Goal: Answer question/provide support: Share knowledge or assist other users

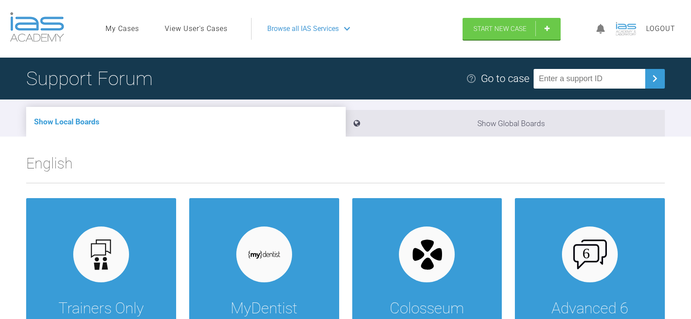
click at [610, 77] on input "text" at bounding box center [590, 79] width 112 height 20
paste input "ODRQ5NRY"
type input "ODRQ5NRY"
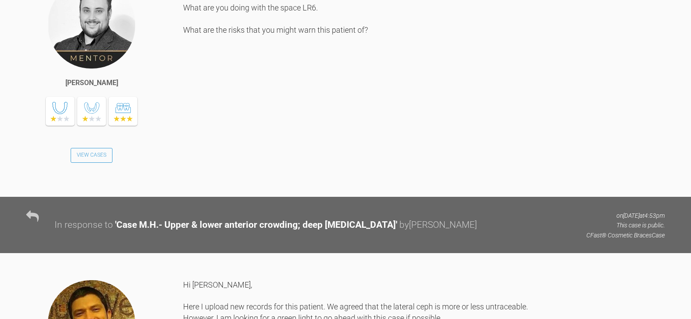
scroll to position [1198, 0]
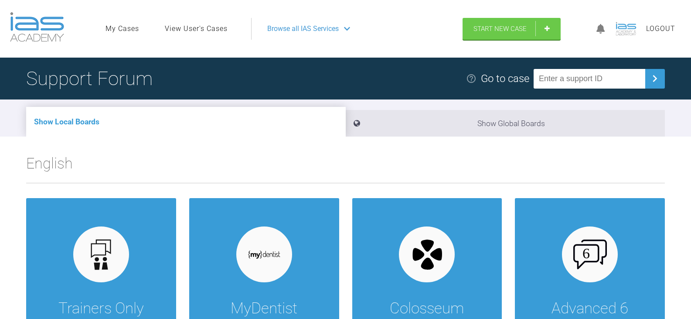
click at [196, 28] on link "View User's Cases" at bounding box center [196, 28] width 63 height 11
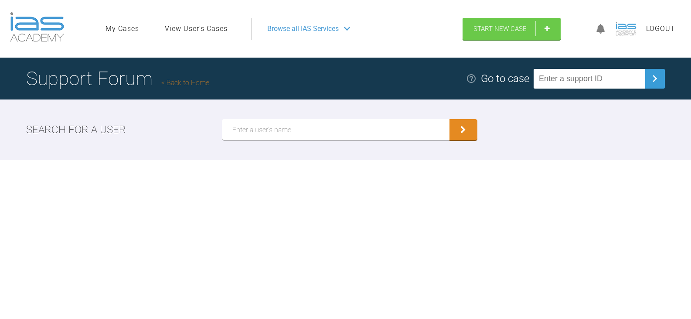
click at [300, 128] on input "text" at bounding box center [336, 129] width 228 height 21
type input "[PERSON_NAME]"
click at [450, 119] on button "submit" at bounding box center [464, 129] width 28 height 21
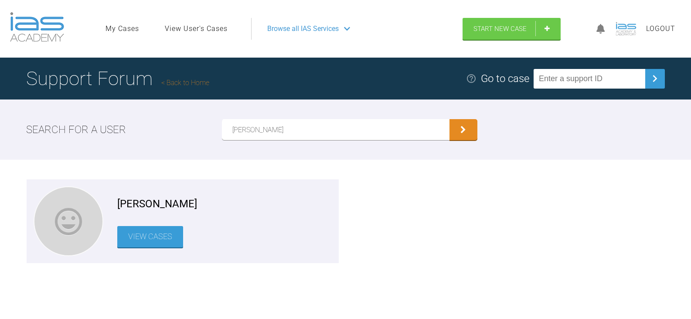
click at [144, 241] on link "View Cases" at bounding box center [150, 236] width 66 height 21
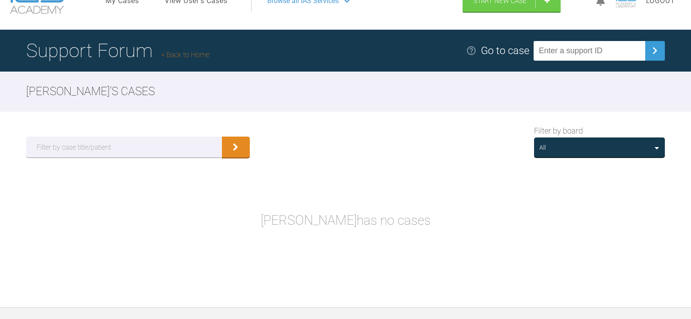
scroll to position [44, 0]
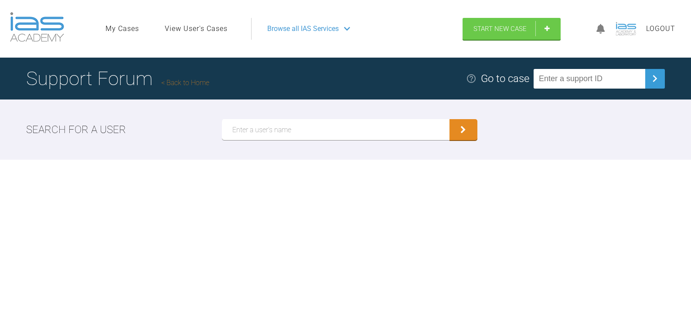
click at [300, 135] on input "text" at bounding box center [336, 129] width 228 height 21
paste input "[PERSON_NAME]"
type input "[PERSON_NAME]"
click at [450, 119] on button "submit" at bounding box center [464, 129] width 28 height 21
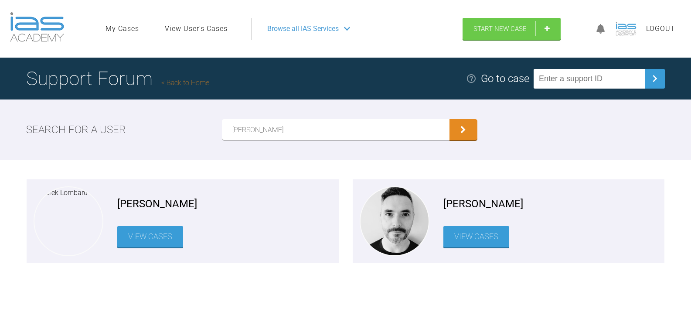
click at [128, 241] on link "View Cases" at bounding box center [150, 236] width 66 height 21
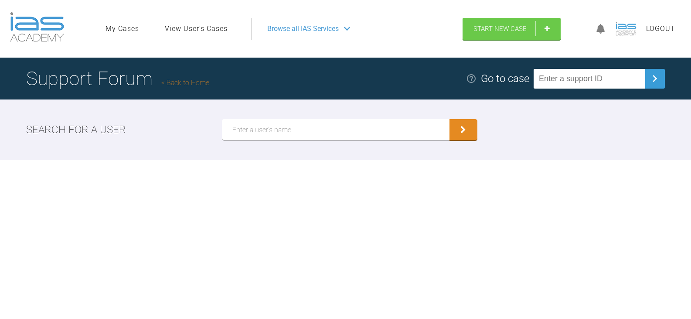
drag, startPoint x: 307, startPoint y: 114, endPoint x: 306, endPoint y: 120, distance: 6.1
click at [306, 119] on div "Search for a user" at bounding box center [345, 129] width 691 height 60
click at [306, 128] on input "text" at bounding box center [336, 129] width 228 height 21
paste input "[PERSON_NAME]"
type input "[PERSON_NAME]"
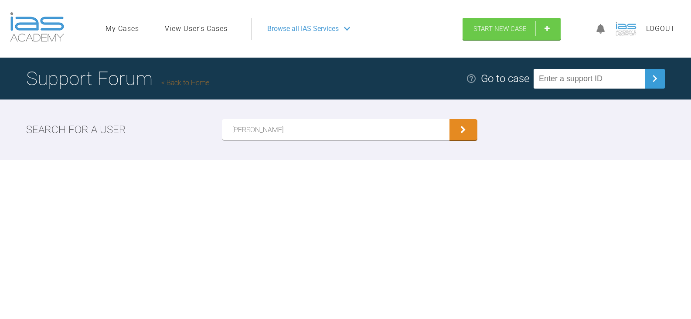
click at [450, 119] on button "submit" at bounding box center [464, 129] width 28 height 21
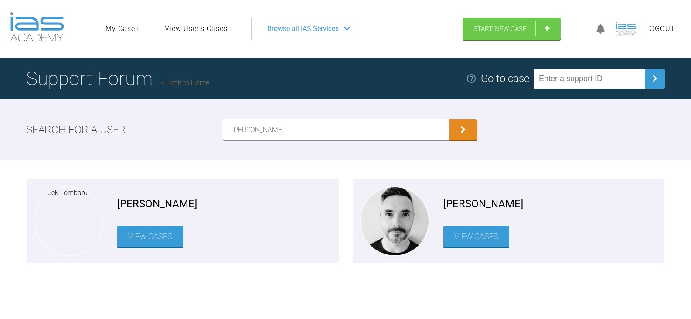
click at [485, 236] on link "View Cases" at bounding box center [476, 236] width 66 height 21
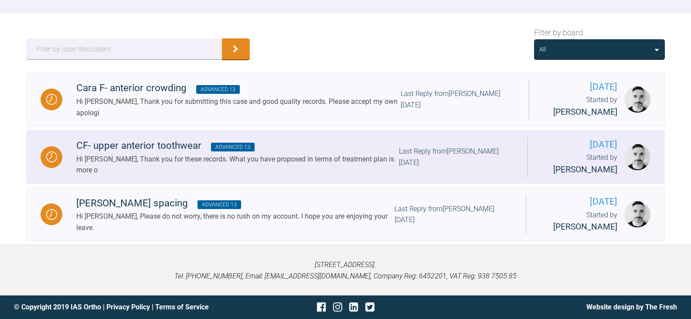
scroll to position [133, 0]
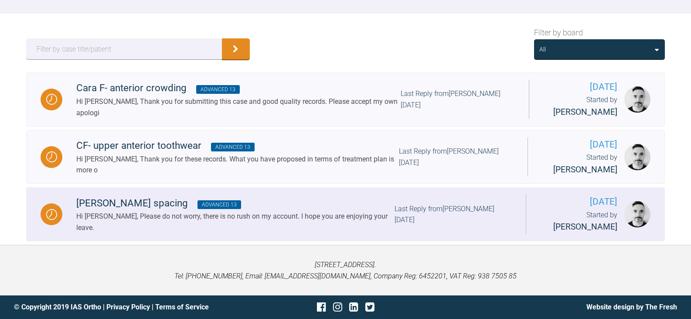
click at [425, 222] on div "Last Reply from [PERSON_NAME] [DATE]" at bounding box center [453, 214] width 117 height 22
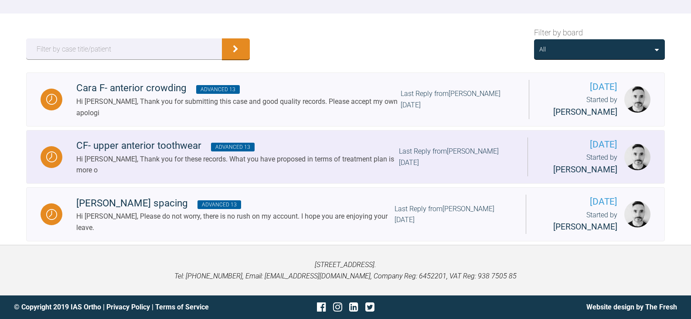
click at [320, 160] on div "Hi [PERSON_NAME], Thank you for these records. What you have proposed in terms …" at bounding box center [237, 164] width 323 height 22
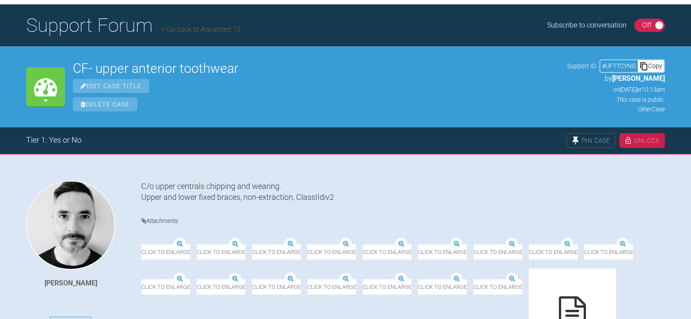
scroll to position [46, 0]
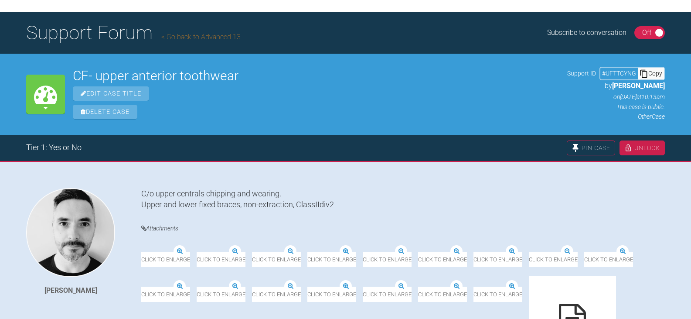
scroll to position [133, 0]
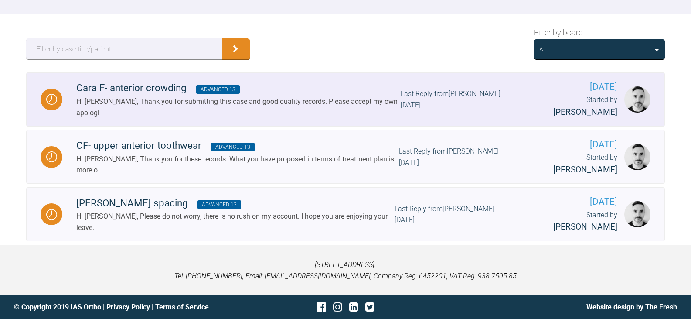
click at [340, 109] on div "Hi [PERSON_NAME], Thank you for submitting this case and good quality records. …" at bounding box center [238, 107] width 324 height 22
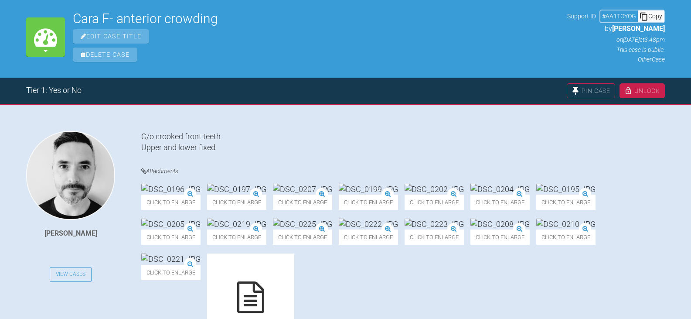
scroll to position [89, 0]
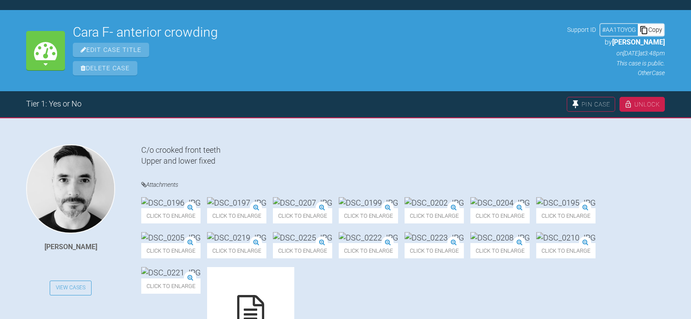
scroll to position [133, 0]
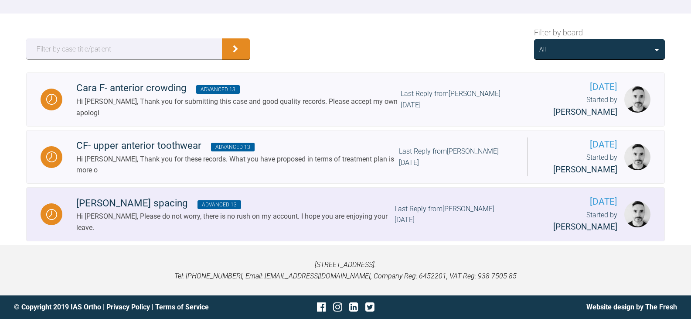
click at [431, 225] on div "[PERSON_NAME] spacing Advanced 13 Hi [PERSON_NAME], Please do not worry, there …" at bounding box center [294, 214] width 464 height 38
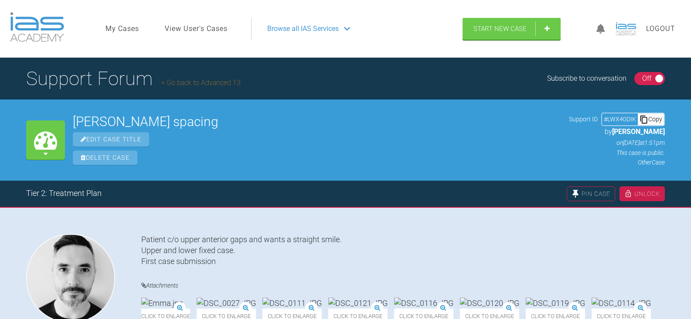
drag, startPoint x: 235, startPoint y: 120, endPoint x: 75, endPoint y: 119, distance: 160.0
click at [75, 119] on h2 "[PERSON_NAME] spacing" at bounding box center [317, 121] width 488 height 13
copy h2 "[PERSON_NAME] spacing"
click at [651, 118] on div "Copy" at bounding box center [651, 118] width 26 height 11
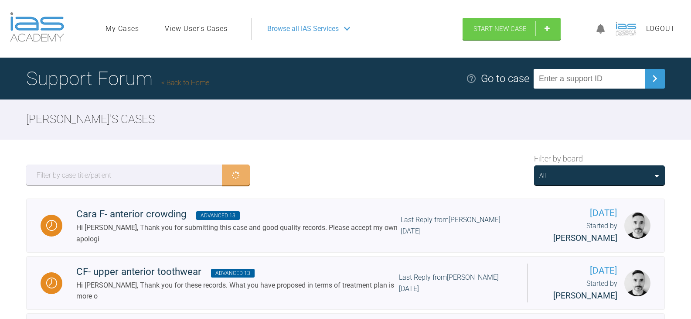
scroll to position [133, 0]
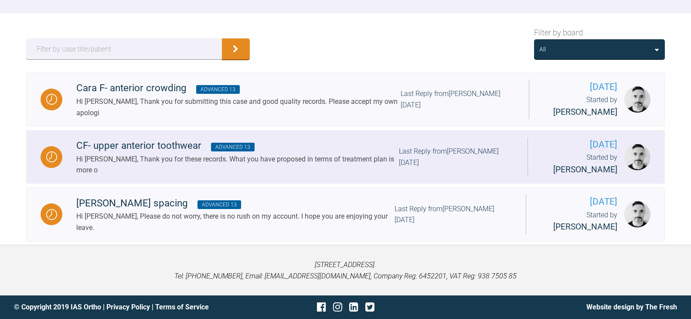
click at [198, 153] on div "Hi [PERSON_NAME], Thank you for these records. What you have proposed in terms …" at bounding box center [237, 164] width 323 height 22
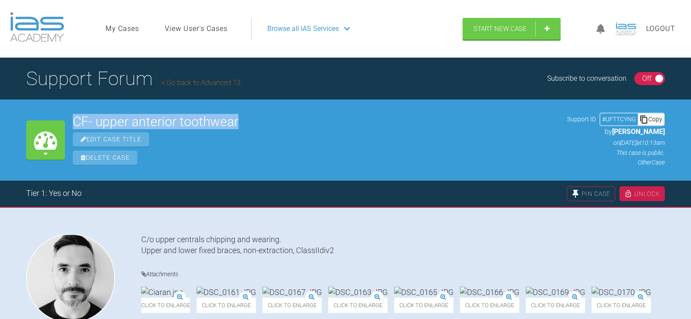
drag, startPoint x: 250, startPoint y: 124, endPoint x: 75, endPoint y: 120, distance: 175.8
click at [75, 120] on h2 "CF- upper anterior toothwear" at bounding box center [316, 121] width 487 height 13
copy h2 "CF- upper anterior toothwear"
click at [659, 119] on div "Copy" at bounding box center [651, 118] width 26 height 11
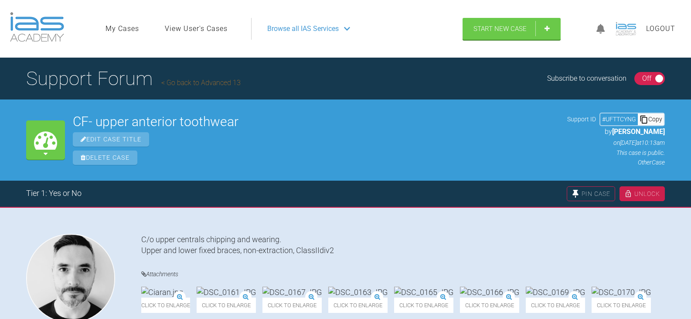
scroll to position [133, 0]
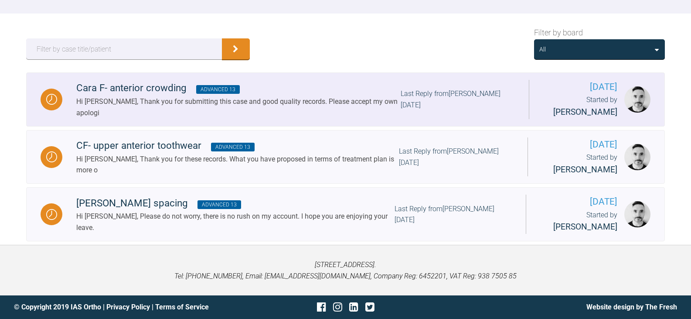
click at [312, 98] on div "Hi [PERSON_NAME], Thank you for submitting this case and good quality records. …" at bounding box center [238, 107] width 324 height 22
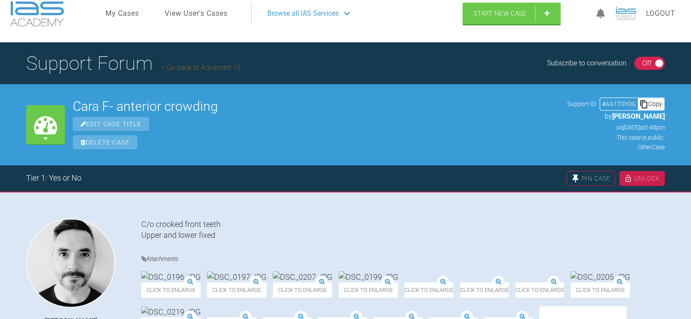
scroll to position [2, 0]
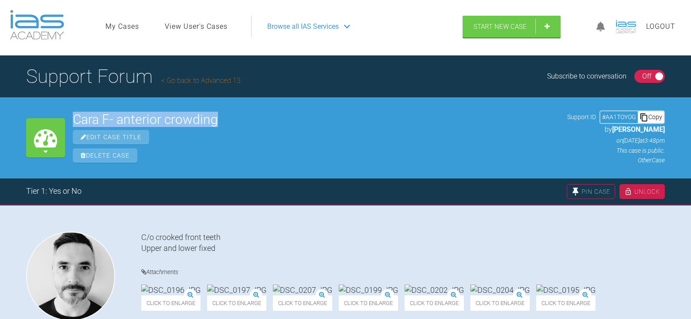
drag, startPoint x: 234, startPoint y: 119, endPoint x: 56, endPoint y: 119, distance: 177.9
click at [56, 119] on div "My Cases Cara F- anterior crowding Edit Case Title Delete Case Support ID # AA1…" at bounding box center [345, 137] width 691 height 81
copy div "My Cases Cara F- anterior crowding"
drag, startPoint x: 650, startPoint y: 119, endPoint x: 530, endPoint y: 124, distance: 119.6
click at [650, 119] on div "Copy" at bounding box center [651, 116] width 26 height 11
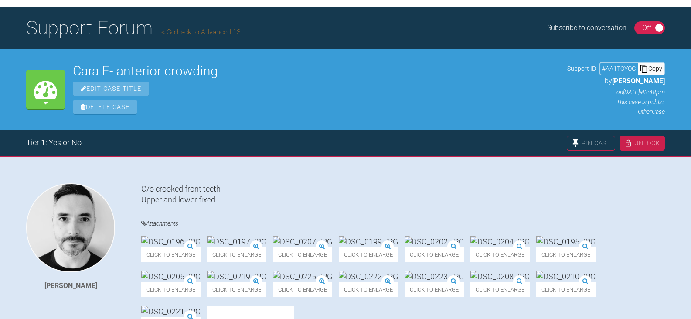
scroll to position [0, 0]
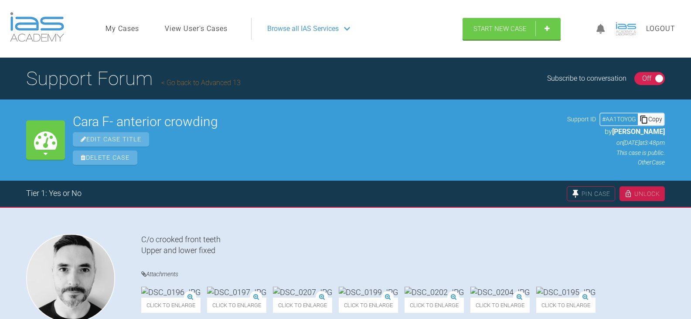
scroll to position [133, 0]
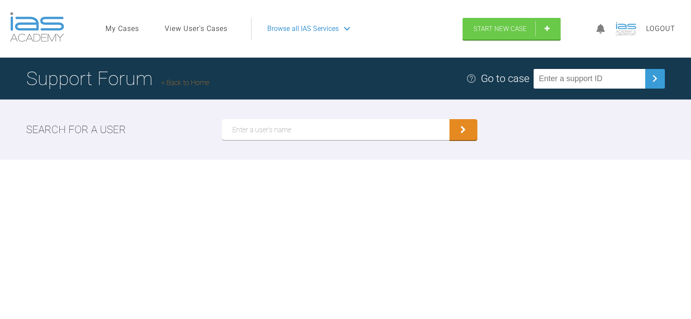
click at [301, 130] on input "text" at bounding box center [336, 129] width 228 height 21
paste input "[PERSON_NAME]"
type input "[PERSON_NAME]"
click at [450, 119] on button "submit" at bounding box center [464, 129] width 28 height 21
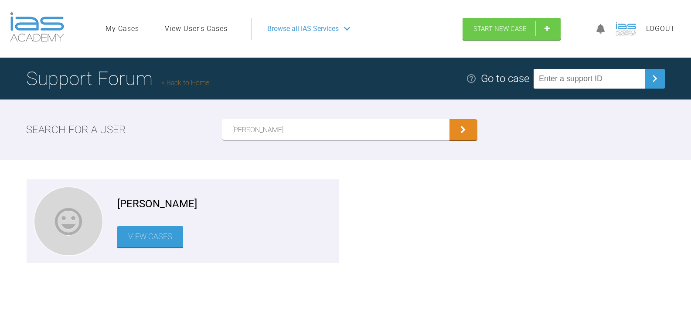
click at [167, 236] on link "View Cases" at bounding box center [150, 236] width 66 height 21
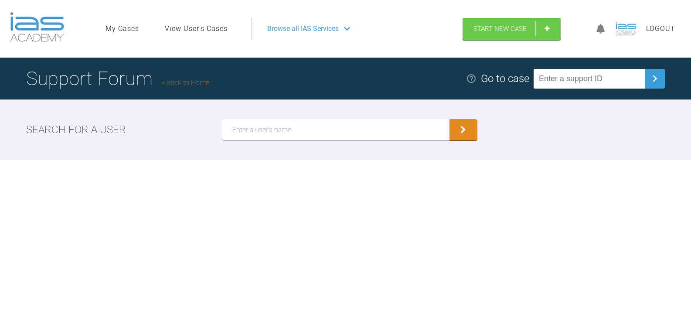
click at [268, 130] on input "text" at bounding box center [336, 129] width 228 height 21
paste input "[PERSON_NAME]"
type input "[PERSON_NAME]"
click at [450, 119] on button "submit" at bounding box center [464, 129] width 28 height 21
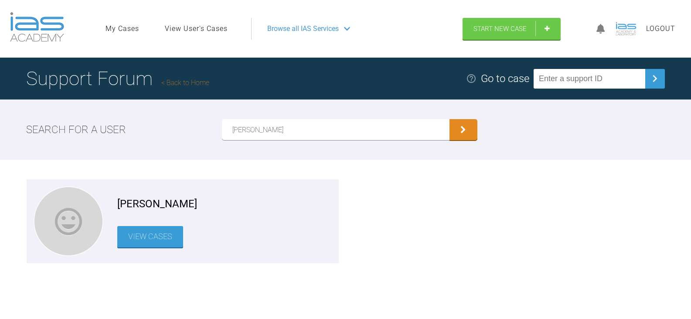
click at [157, 236] on link "View Cases" at bounding box center [150, 236] width 66 height 21
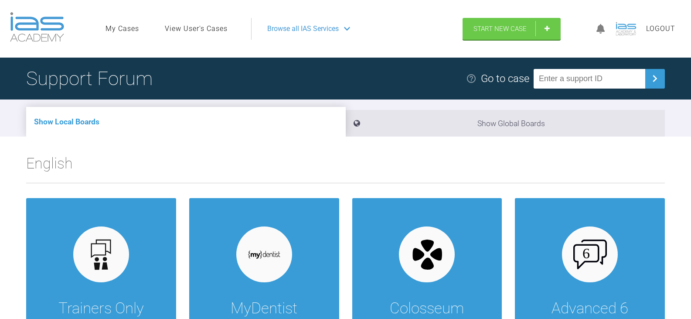
click at [210, 27] on link "View User's Cases" at bounding box center [196, 28] width 63 height 11
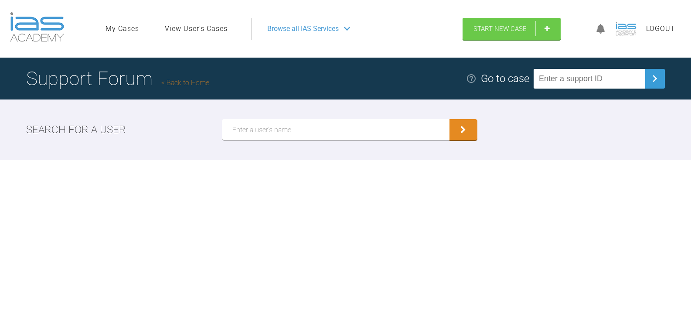
click at [286, 131] on input "text" at bounding box center [336, 129] width 228 height 21
paste input "[PERSON_NAME]"
type input "[PERSON_NAME]"
click at [450, 119] on button "submit" at bounding box center [464, 129] width 28 height 21
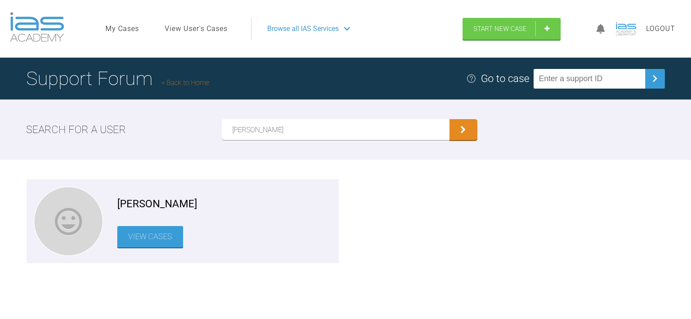
click at [162, 238] on link "View Cases" at bounding box center [150, 236] width 66 height 21
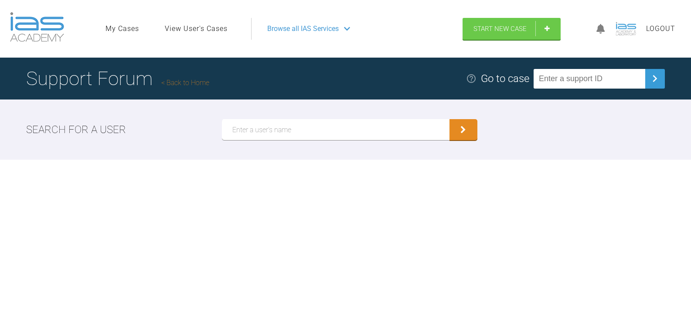
click at [273, 128] on input "text" at bounding box center [336, 129] width 228 height 21
paste input "[PERSON_NAME]"
type input "[PERSON_NAME]"
click at [450, 119] on button "submit" at bounding box center [464, 129] width 28 height 21
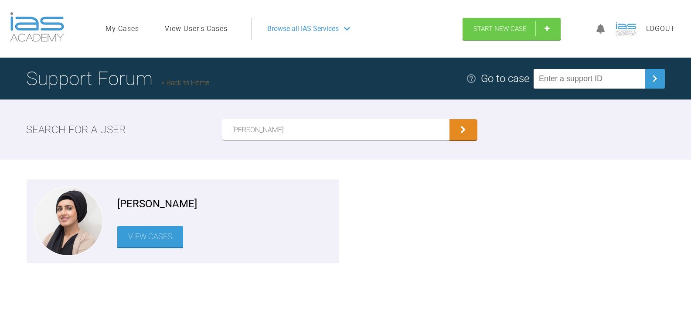
click at [157, 235] on link "View Cases" at bounding box center [150, 236] width 66 height 21
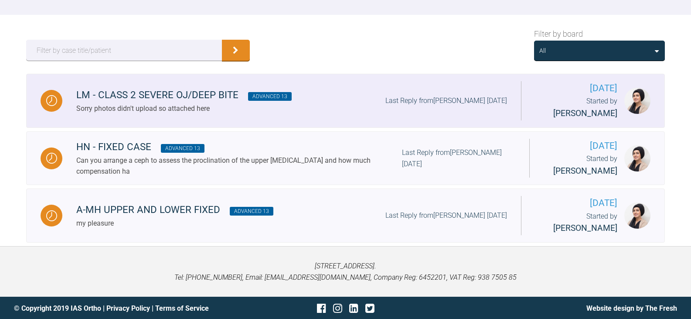
scroll to position [131, 0]
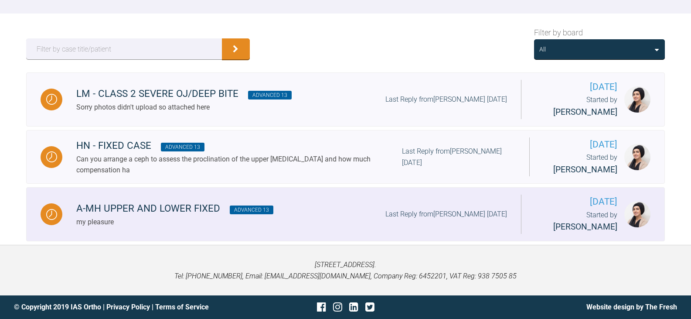
click at [320, 197] on link "A-MH UPPER AND LOWER FIXED Advanced 13 my pleasure Last Reply from [PERSON_NAME…" at bounding box center [345, 214] width 639 height 54
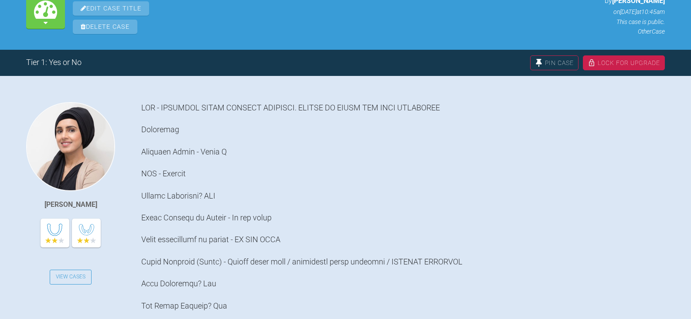
scroll to position [44, 0]
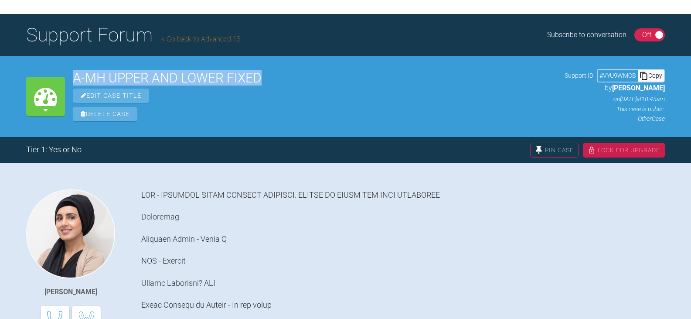
drag, startPoint x: 269, startPoint y: 79, endPoint x: 51, endPoint y: 81, distance: 217.2
click at [51, 81] on div "My Cases A-MH UPPER AND LOWER FIXED Edit Case Title Delete Case Support ID # VY…" at bounding box center [345, 96] width 691 height 81
copy div "My Cases A-MH UPPER AND LOWER FIXED"
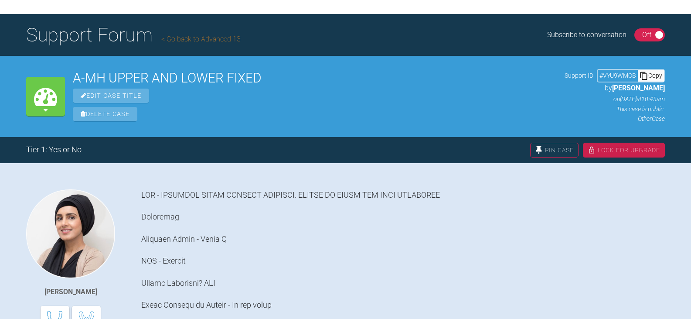
click at [301, 95] on div "Edit Case Title" at bounding box center [315, 96] width 484 height 14
click at [268, 76] on h2 "A-MH UPPER AND LOWER FIXED" at bounding box center [315, 78] width 484 height 13
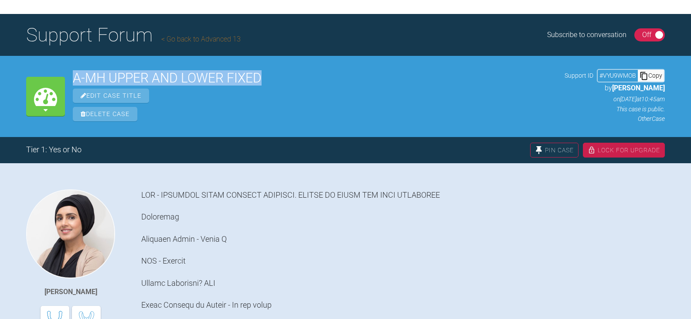
drag, startPoint x: 260, startPoint y: 76, endPoint x: 75, endPoint y: 81, distance: 185.4
click at [75, 81] on h2 "A-MH UPPER AND LOWER FIXED" at bounding box center [315, 78] width 484 height 13
copy h2 "A-MH UPPER AND LOWER FIXED"
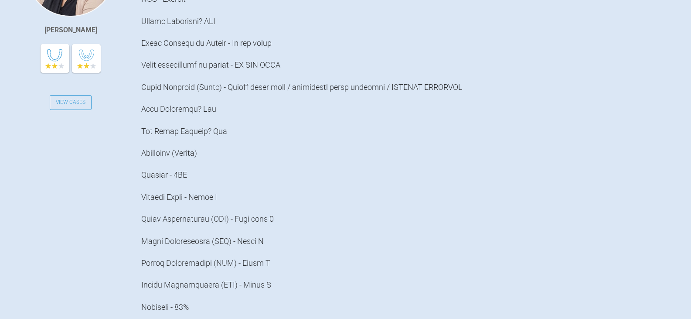
scroll to position [0, 0]
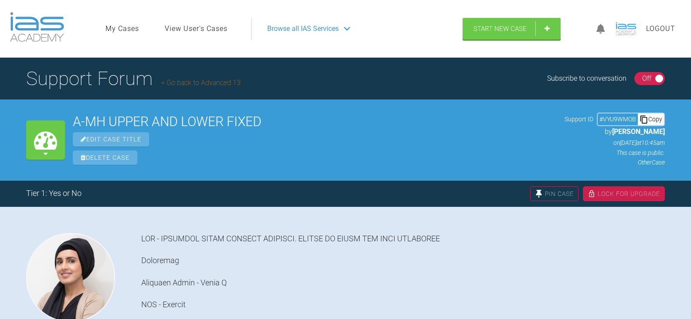
click at [657, 117] on div "Copy" at bounding box center [651, 118] width 26 height 11
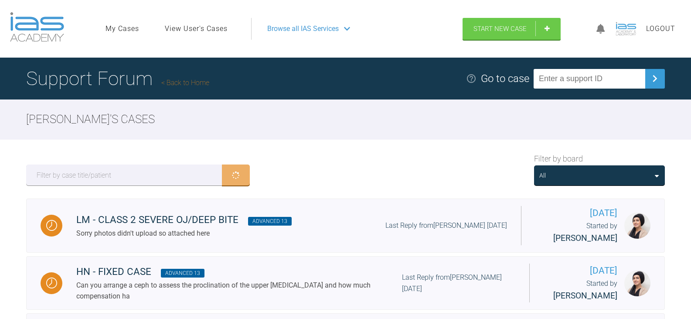
scroll to position [131, 0]
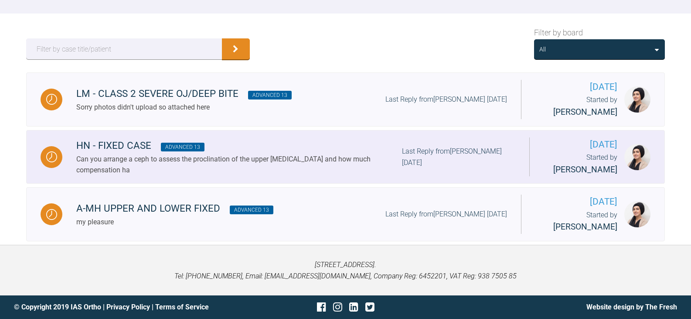
click at [296, 164] on div "Can you arrange a ceph to assess the proclination of the upper [MEDICAL_DATA] a…" at bounding box center [239, 164] width 326 height 22
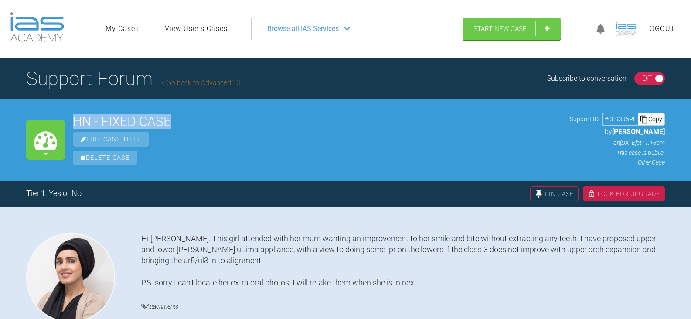
drag, startPoint x: 182, startPoint y: 125, endPoint x: 72, endPoint y: 121, distance: 110.0
click at [72, 121] on div "My Cases HN - FIXED CASE Edit Case Title Delete Case Support ID # 0F93J6PL Copy…" at bounding box center [345, 139] width 691 height 81
copy h2 "HN - FIXED CASE"
drag, startPoint x: 658, startPoint y: 119, endPoint x: 640, endPoint y: 121, distance: 17.5
click at [658, 119] on div "Copy" at bounding box center [651, 118] width 26 height 11
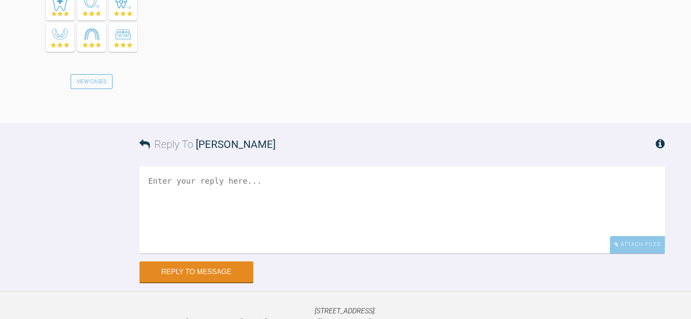
scroll to position [777, 0]
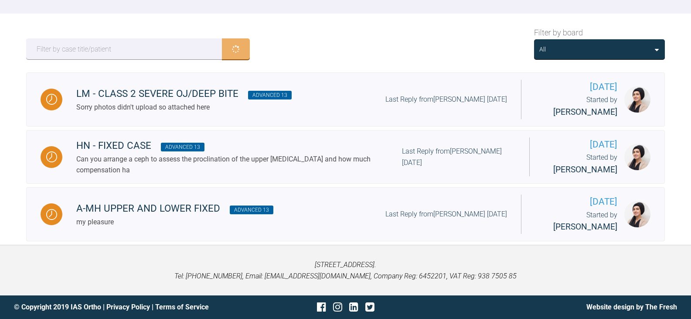
scroll to position [131, 0]
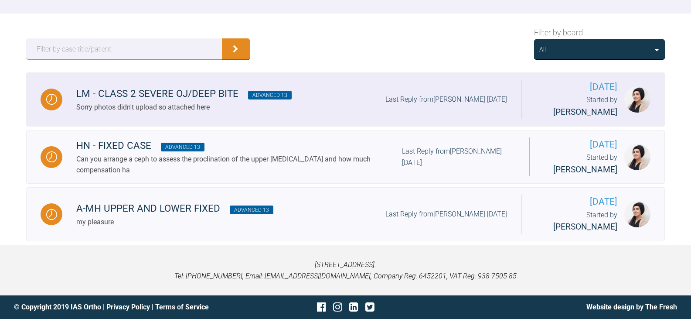
click at [310, 99] on div "LM - CLASS 2 SEVERE OJ/DEEP BITE Advanced 13 Sorry photos didn't upload so atta…" at bounding box center [291, 99] width 459 height 27
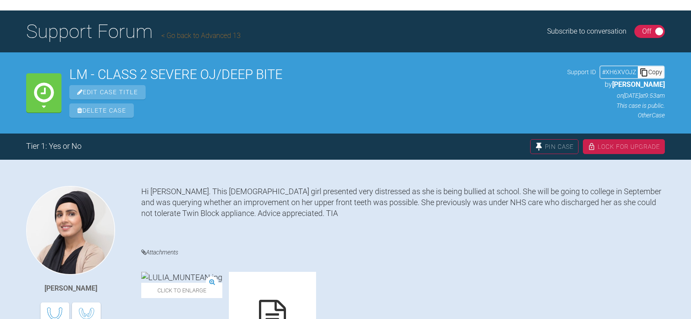
scroll to position [44, 0]
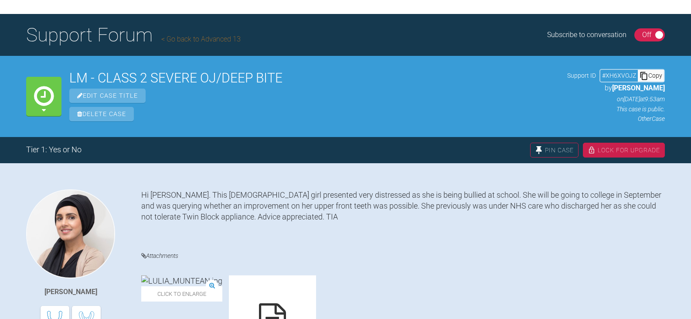
click at [293, 71] on div "LM - CLASS 2 SEVERE OJ/DEEP BITE Edit Case Title Delete Case Support ID # XH6XV…" at bounding box center [367, 96] width 596 height 55
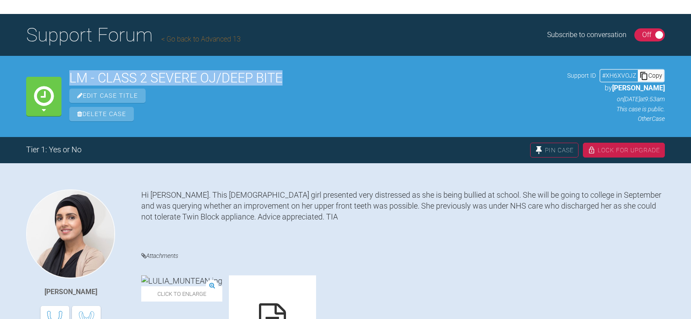
drag, startPoint x: 283, startPoint y: 78, endPoint x: 70, endPoint y: 78, distance: 212.8
click at [70, 78] on h2 "LM - CLASS 2 SEVERE OJ/DEEP BITE" at bounding box center [314, 78] width 490 height 13
copy h2 "LM - CLASS 2 SEVERE OJ/DEEP BITE"
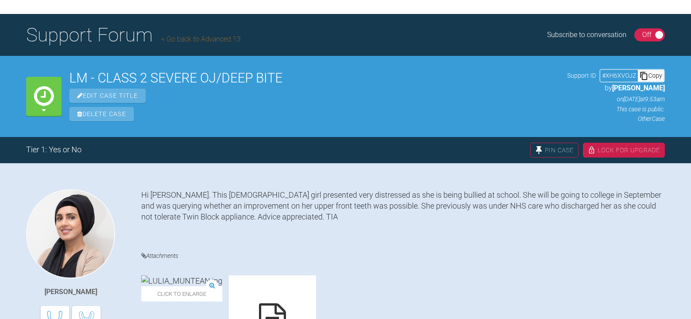
drag, startPoint x: 653, startPoint y: 75, endPoint x: 592, endPoint y: 92, distance: 63.7
click at [653, 75] on div "Copy" at bounding box center [651, 75] width 26 height 11
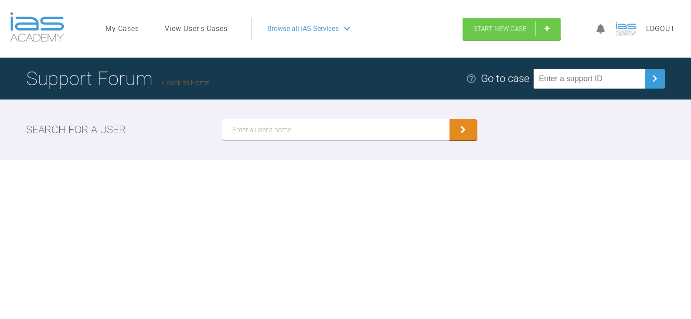
click at [348, 130] on input "text" at bounding box center [336, 129] width 228 height 21
paste input "[PERSON_NAME]"
type input "[PERSON_NAME]"
click at [450, 119] on button "submit" at bounding box center [464, 129] width 28 height 21
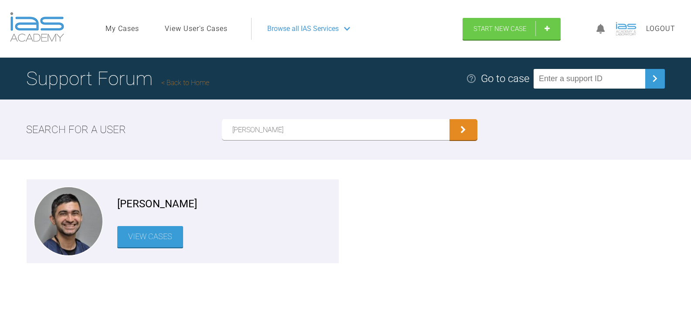
click at [159, 235] on link "View Cases" at bounding box center [150, 236] width 66 height 21
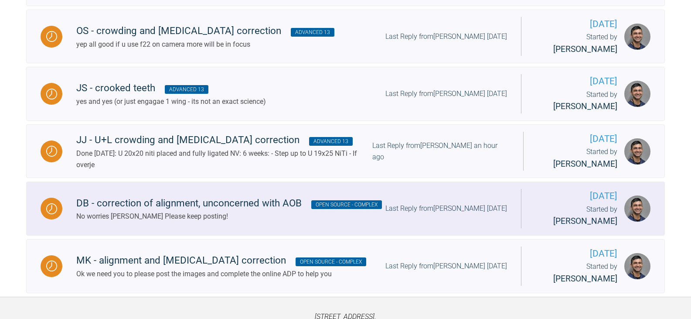
scroll to position [305, 0]
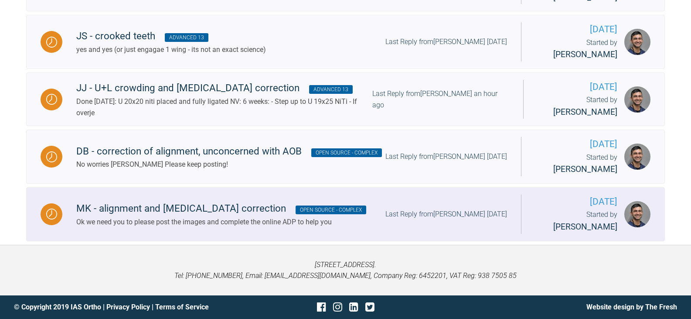
click at [338, 209] on div "MK - alignment and [MEDICAL_DATA] correction Open Source - Complex Ok we need y…" at bounding box center [291, 214] width 459 height 27
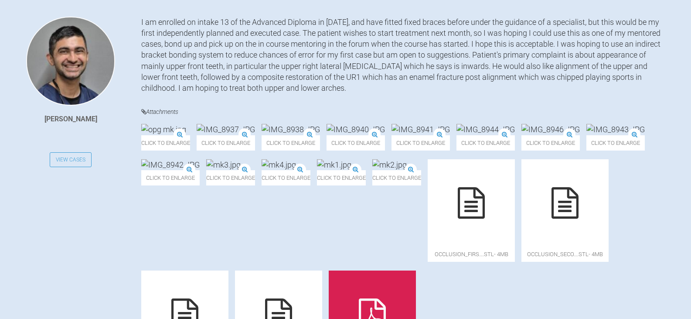
scroll to position [131, 0]
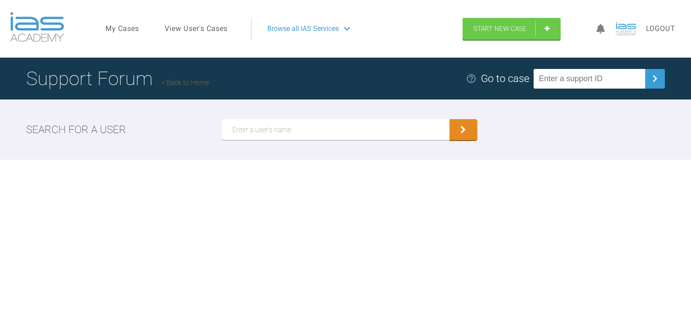
click at [265, 130] on input "text" at bounding box center [336, 129] width 228 height 21
paste input "[PERSON_NAME]"
type input "[PERSON_NAME]"
click at [450, 119] on button "submit" at bounding box center [464, 129] width 28 height 21
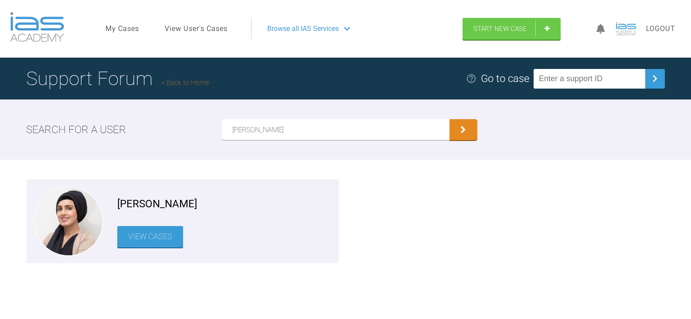
click at [140, 237] on link "View Cases" at bounding box center [150, 236] width 66 height 21
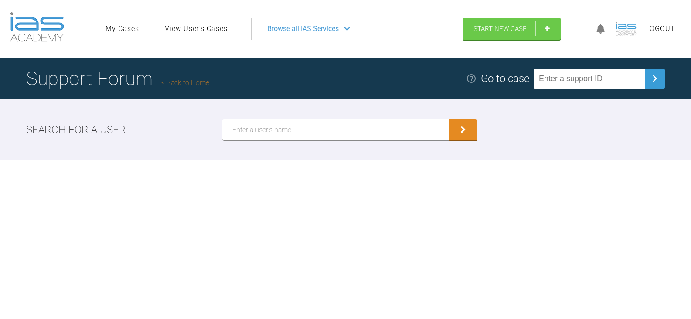
click at [290, 127] on input "text" at bounding box center [336, 129] width 228 height 21
paste input "[PERSON_NAME]"
type input "[PERSON_NAME]"
click at [450, 119] on button "submit" at bounding box center [464, 129] width 28 height 21
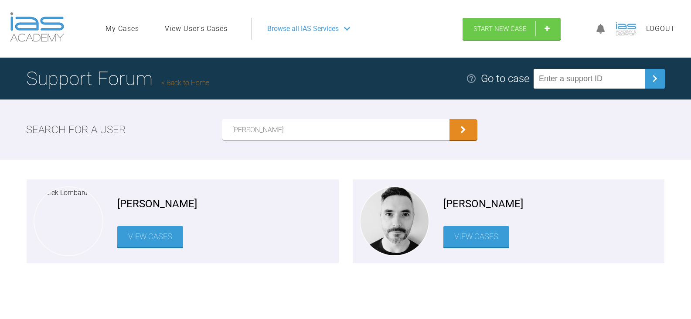
click at [483, 242] on link "View Cases" at bounding box center [476, 236] width 66 height 21
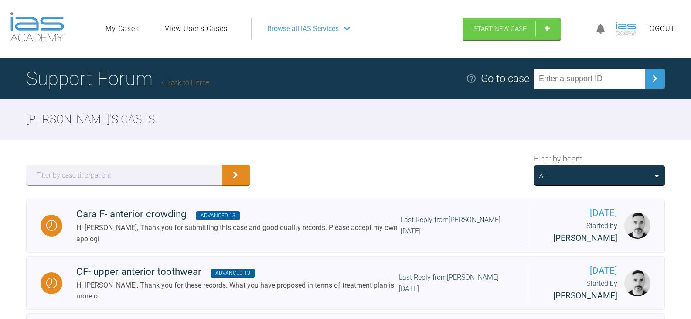
click at [225, 30] on link "View User's Cases" at bounding box center [196, 28] width 63 height 11
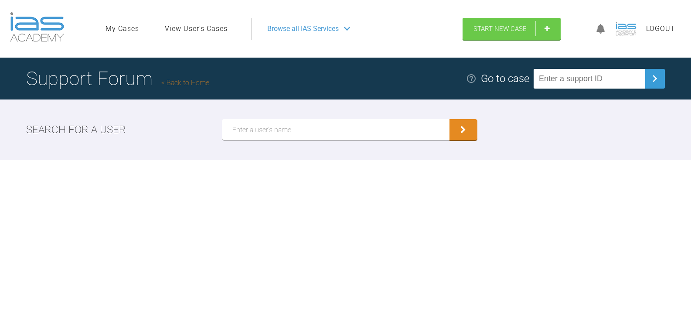
click at [296, 133] on input "text" at bounding box center [336, 129] width 228 height 21
paste input "[PERSON_NAME]"
type input "[PERSON_NAME]"
click at [450, 119] on button "submit" at bounding box center [464, 129] width 28 height 21
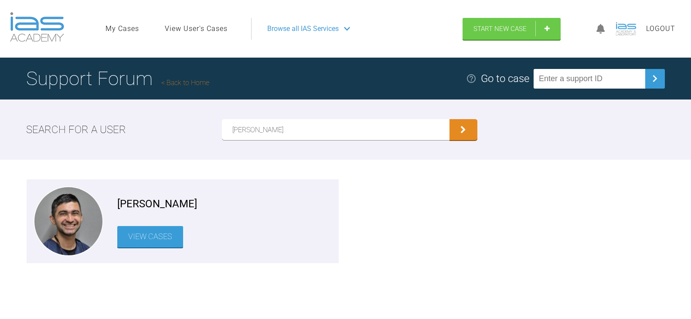
click at [174, 240] on link "View Cases" at bounding box center [150, 236] width 66 height 21
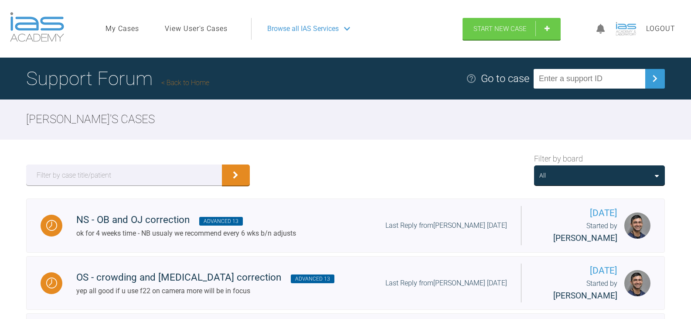
click at [564, 177] on div "All" at bounding box center [599, 175] width 120 height 10
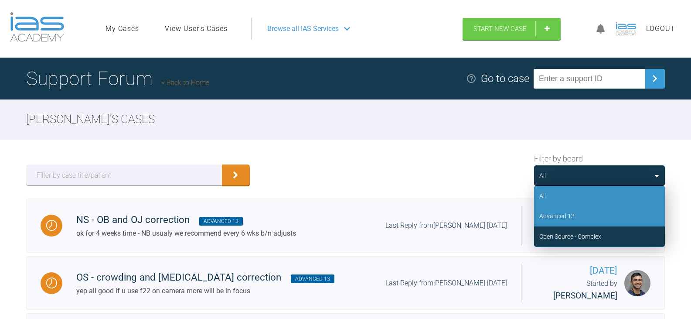
click at [576, 214] on div "Advanced 13" at bounding box center [599, 216] width 131 height 20
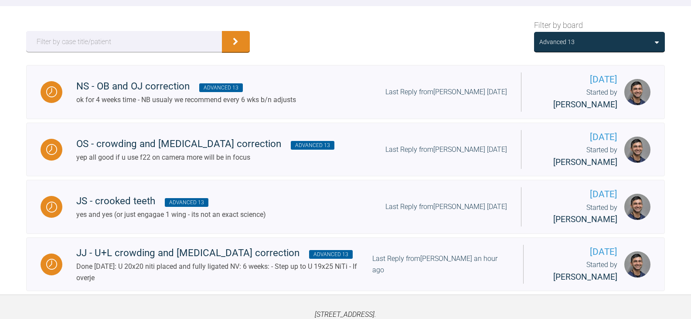
scroll to position [149, 0]
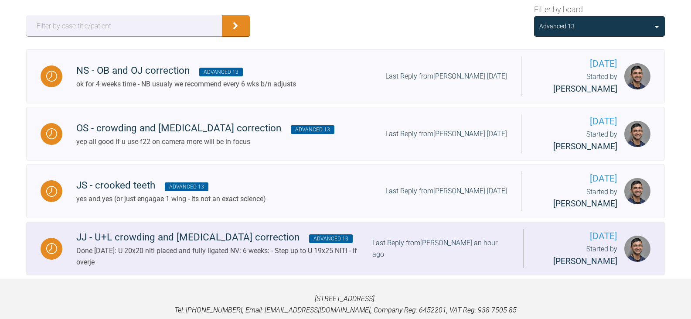
click at [331, 245] on div "JJ - U+L crowding and [MEDICAL_DATA] correction Advanced 13" at bounding box center [224, 237] width 296 height 16
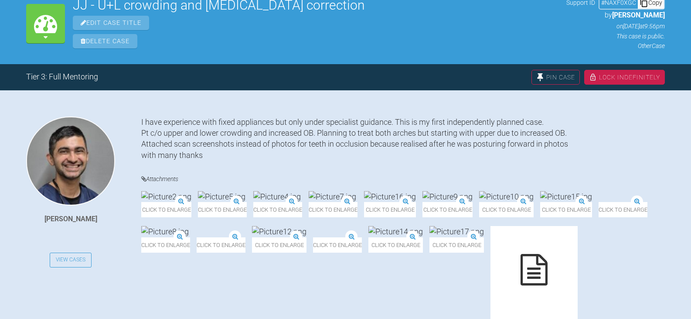
scroll to position [62, 0]
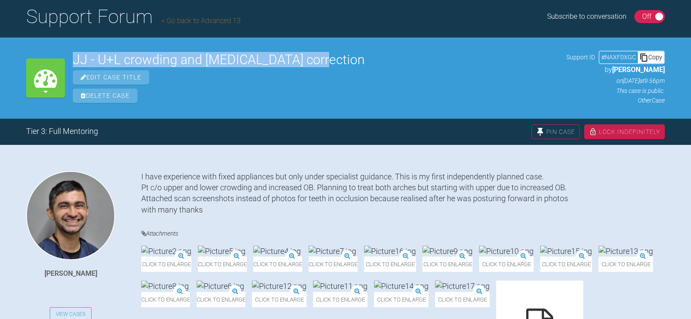
drag, startPoint x: 316, startPoint y: 60, endPoint x: 66, endPoint y: 66, distance: 249.9
click at [66, 66] on div "My Cases JJ - U+L crowding and [MEDICAL_DATA] correction Edit Case Title Delete…" at bounding box center [345, 77] width 691 height 81
copy div "My Cases JJ - U+L crowding and [MEDICAL_DATA] correction"
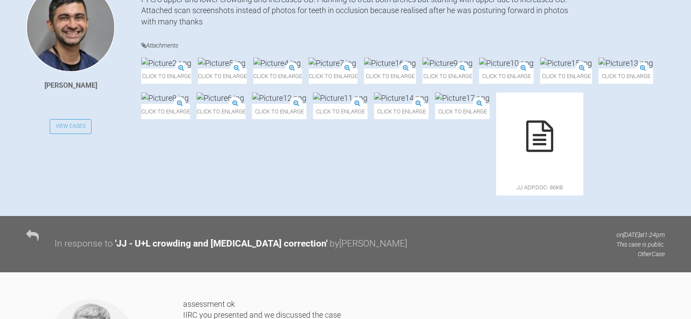
scroll to position [0, 0]
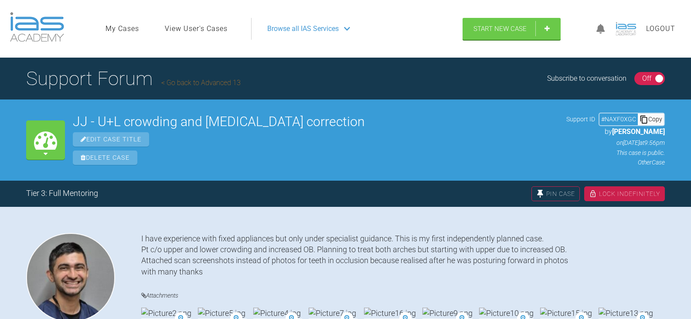
click at [650, 120] on div "Copy" at bounding box center [651, 118] width 26 height 11
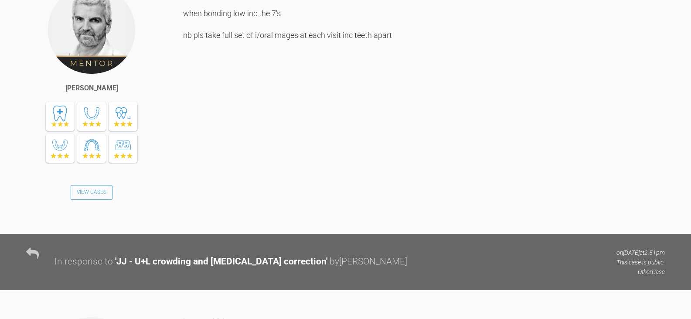
scroll to position [2224, 0]
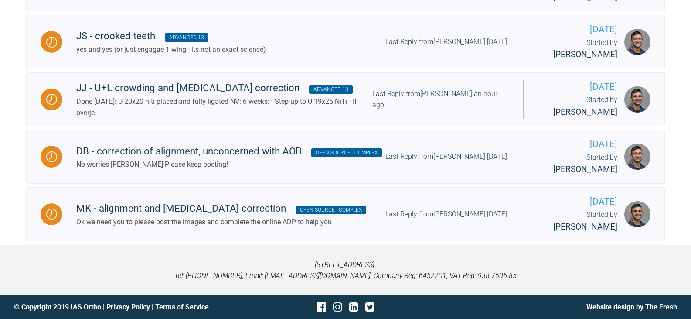
scroll to position [149, 0]
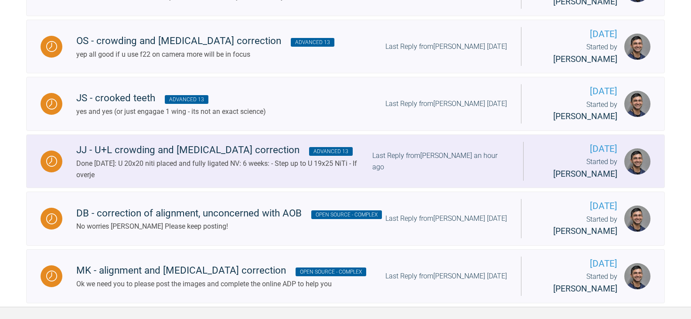
click at [342, 156] on div "JJ - U+L crowding and [MEDICAL_DATA] correction Advanced 13" at bounding box center [224, 150] width 296 height 16
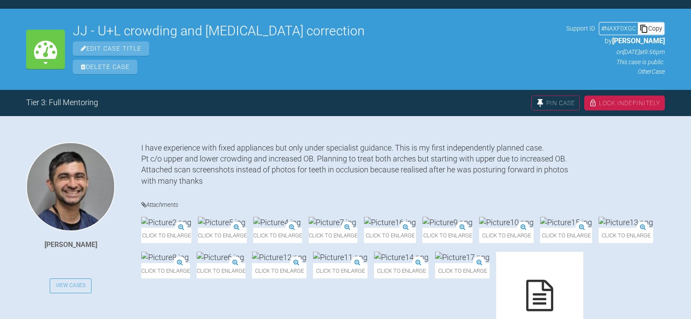
scroll to position [236, 0]
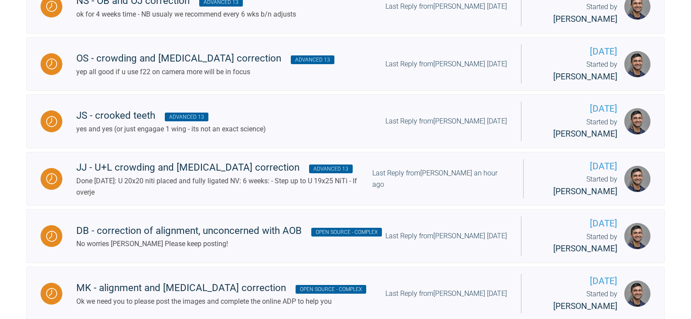
scroll to position [95, 0]
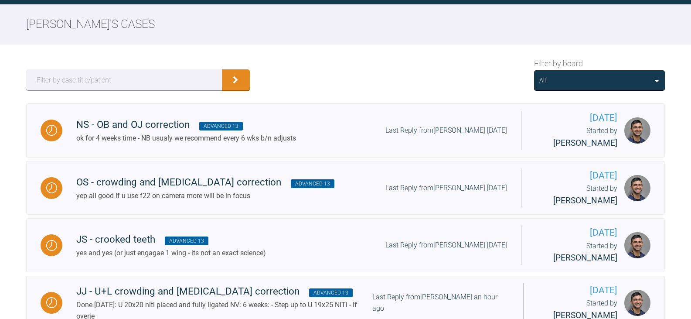
click at [648, 79] on div "All" at bounding box center [599, 80] width 120 height 10
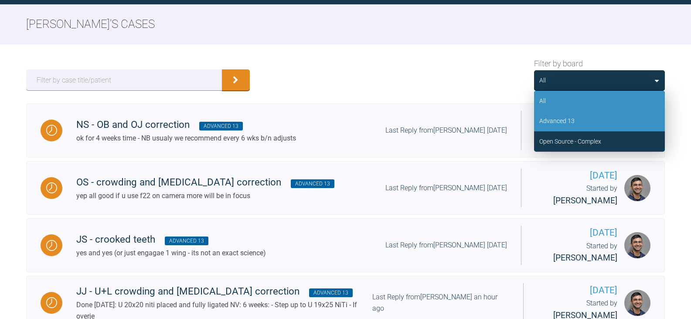
click at [592, 120] on div "Advanced 13" at bounding box center [599, 121] width 131 height 20
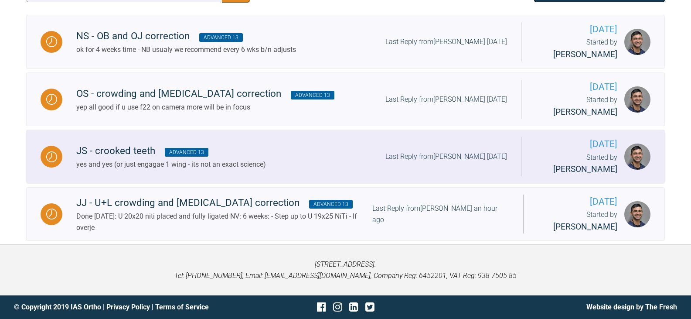
click at [313, 148] on div "JS - crooked teeth Advanced 13 yes and yes (or just engagae 1 wing - its not an…" at bounding box center [291, 156] width 459 height 27
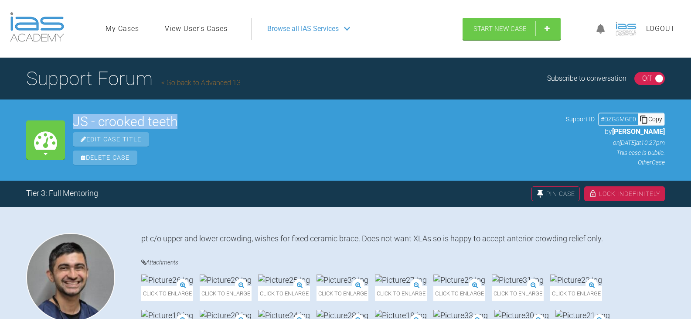
drag, startPoint x: 177, startPoint y: 120, endPoint x: 75, endPoint y: 114, distance: 102.6
click at [75, 115] on h2 "JS - crooked teeth" at bounding box center [315, 121] width 485 height 13
copy h2 "JS - crooked teeth"
click at [658, 118] on div "Copy" at bounding box center [651, 118] width 26 height 11
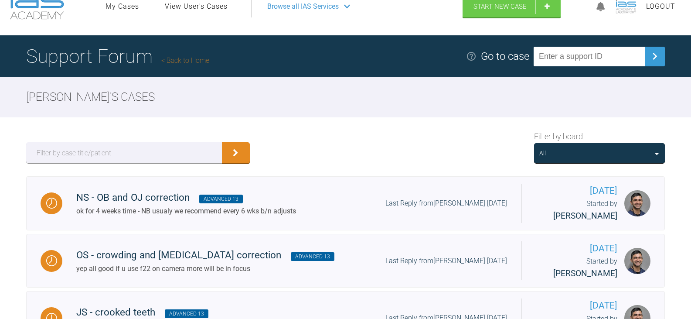
scroll to position [18, 0]
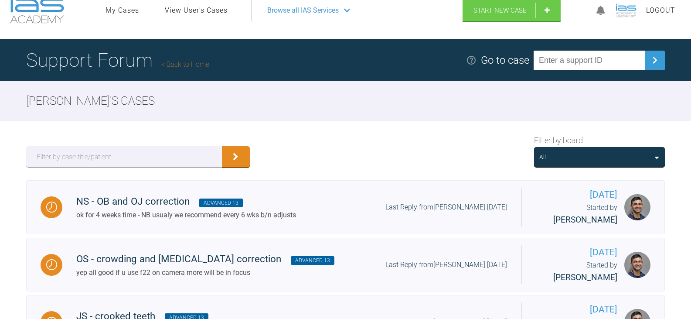
click at [607, 154] on div "All" at bounding box center [599, 157] width 120 height 10
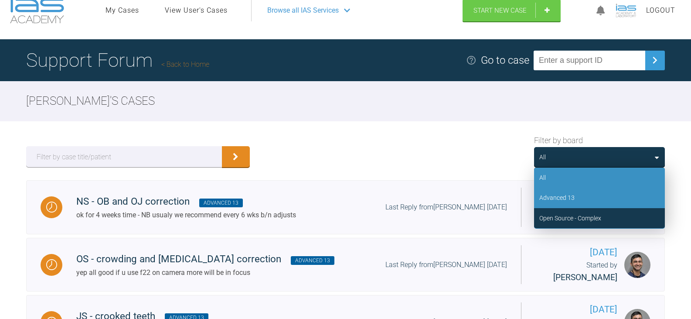
click at [589, 200] on div "Advanced 13" at bounding box center [599, 197] width 131 height 20
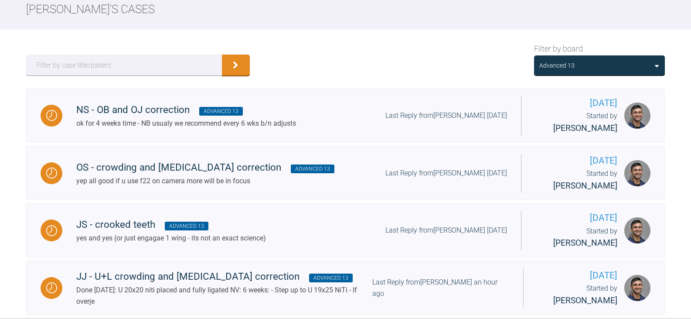
scroll to position [149, 0]
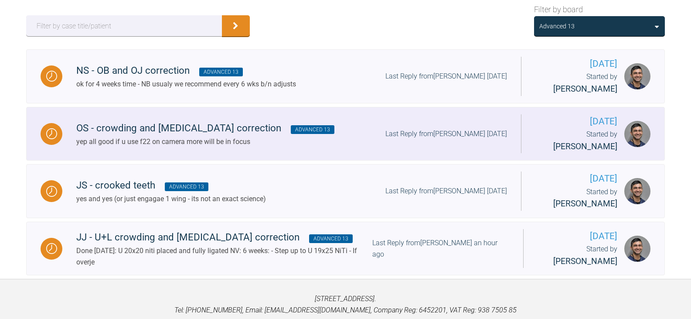
click at [319, 141] on div "OS - crowding and [MEDICAL_DATA] correction Advanced 13 yep all good if u use f…" at bounding box center [291, 133] width 459 height 27
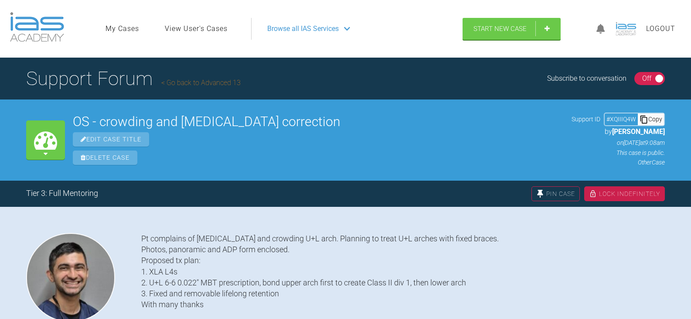
click at [307, 129] on div "OS - crowding and [MEDICAL_DATA] correction Edit Case Title Delete Case" at bounding box center [318, 140] width 491 height 50
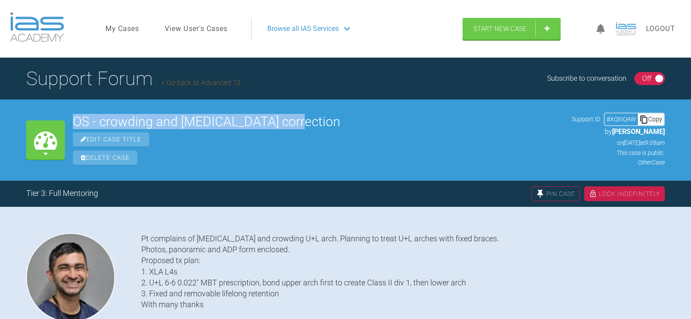
drag, startPoint x: 288, startPoint y: 120, endPoint x: 75, endPoint y: 116, distance: 212.4
click at [75, 116] on h2 "OS - crowding and [MEDICAL_DATA] correction" at bounding box center [318, 121] width 491 height 13
copy h2 "OS - crowding and [MEDICAL_DATA] correction"
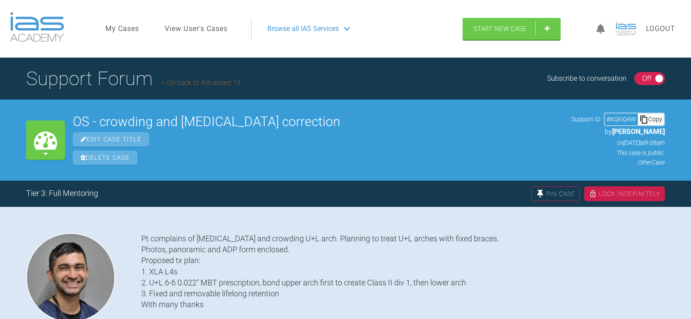
drag, startPoint x: 659, startPoint y: 120, endPoint x: 511, endPoint y: 111, distance: 148.5
click at [659, 120] on div "Copy" at bounding box center [651, 118] width 26 height 11
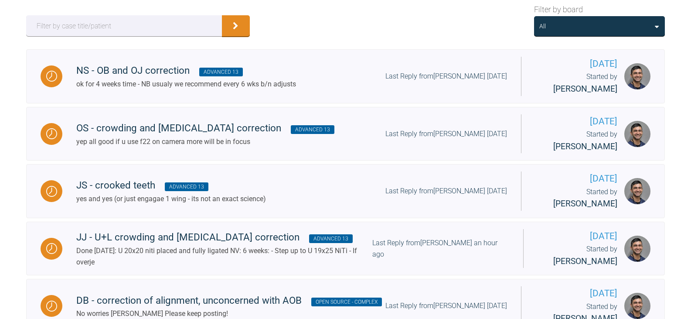
click at [587, 27] on div "All" at bounding box center [599, 26] width 120 height 10
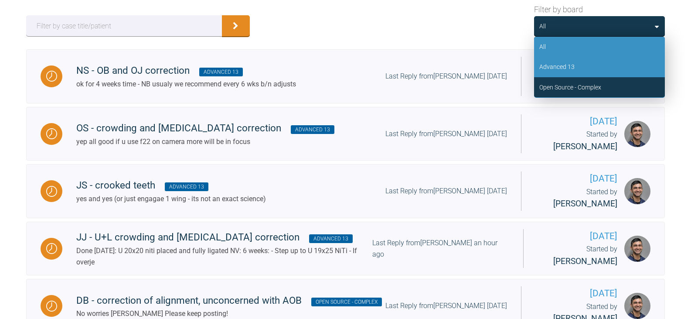
click at [591, 67] on div "Advanced 13" at bounding box center [599, 67] width 131 height 20
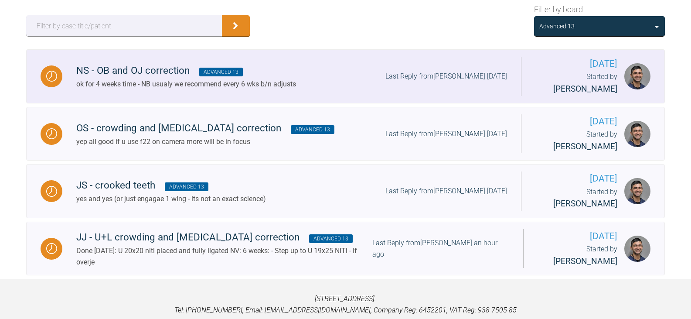
click at [314, 68] on div "NS - OB and OJ correction Advanced 13 ok for 4 weeks time - NB usualy we recomm…" at bounding box center [291, 76] width 459 height 27
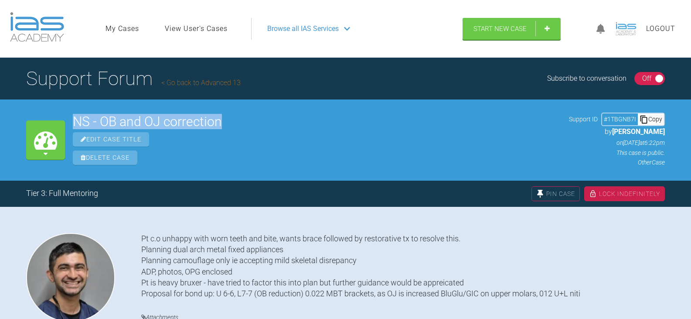
drag, startPoint x: 227, startPoint y: 119, endPoint x: 73, endPoint y: 125, distance: 153.6
click at [73, 125] on h2 "NS - OB and OJ correction" at bounding box center [317, 121] width 488 height 13
drag, startPoint x: 658, startPoint y: 119, endPoint x: 625, endPoint y: 117, distance: 32.8
click at [658, 119] on div "Copy" at bounding box center [651, 118] width 26 height 11
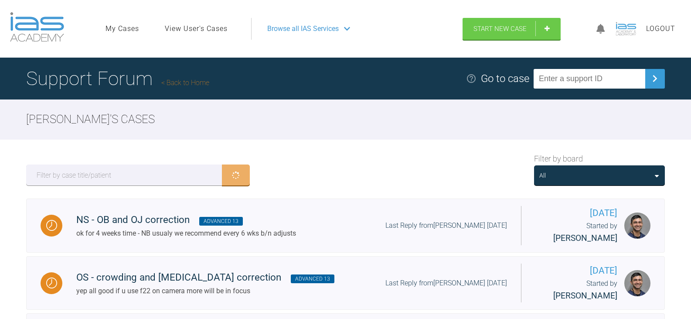
scroll to position [149, 0]
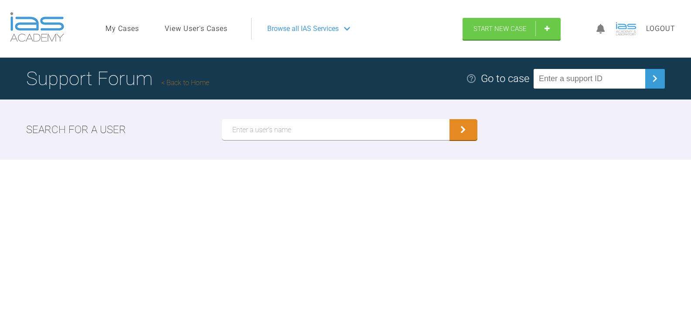
click at [324, 134] on input "text" at bounding box center [336, 129] width 228 height 21
paste input "[PERSON_NAME] [PERSON_NAME]"
type input "[PERSON_NAME] [PERSON_NAME]"
click at [450, 119] on button "submit" at bounding box center [464, 129] width 28 height 21
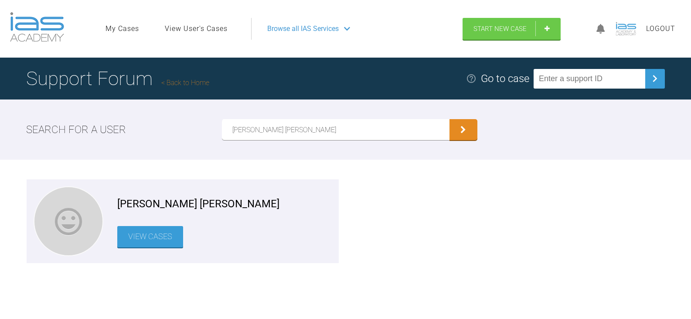
click at [169, 237] on link "View Cases" at bounding box center [150, 236] width 66 height 21
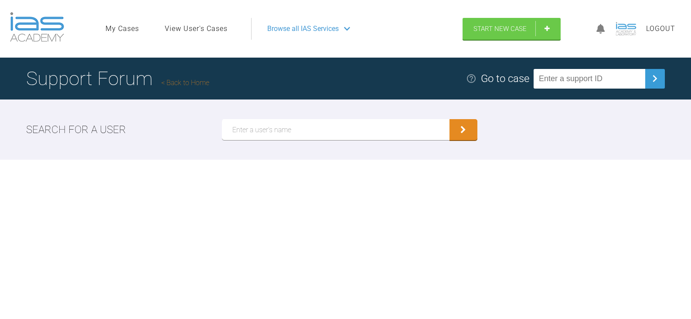
click at [306, 128] on input "text" at bounding box center [336, 129] width 228 height 21
paste input "[PERSON_NAME]"
type input "[PERSON_NAME]"
click at [450, 119] on button "submit" at bounding box center [464, 129] width 28 height 21
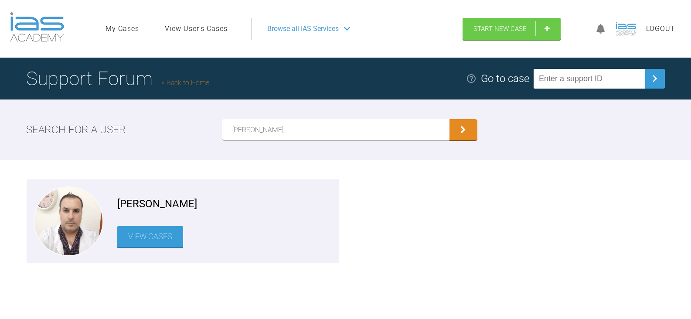
click at [159, 242] on link "View Cases" at bounding box center [150, 236] width 66 height 21
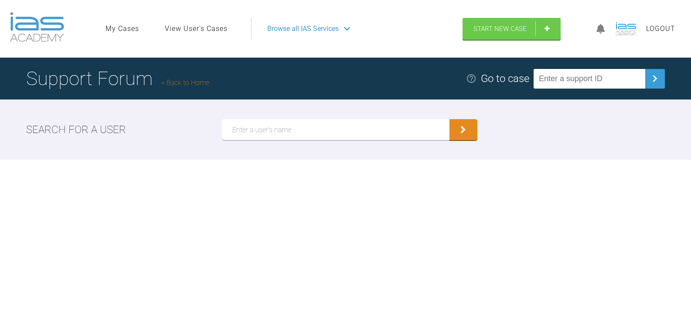
click at [319, 129] on input "text" at bounding box center [336, 129] width 228 height 21
paste input "[PERSON_NAME]"
type input "[PERSON_NAME]"
click at [450, 119] on button "submit" at bounding box center [464, 129] width 28 height 21
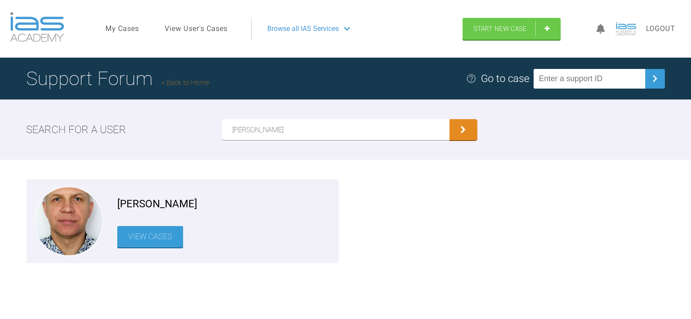
click at [162, 239] on link "View Cases" at bounding box center [150, 236] width 66 height 21
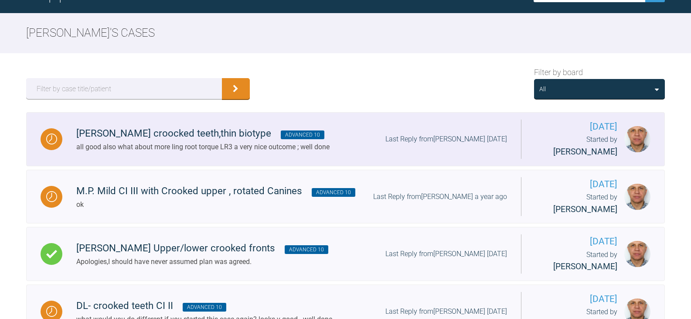
scroll to position [87, 0]
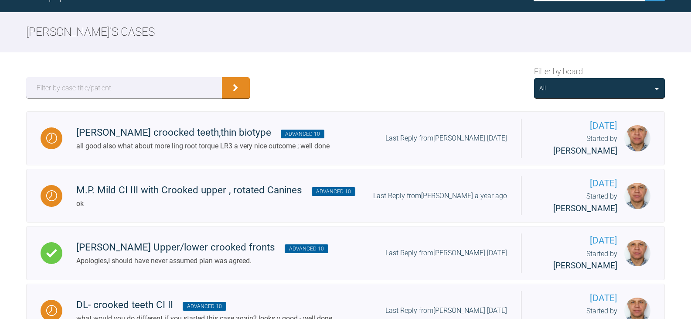
click at [562, 95] on div "All" at bounding box center [599, 88] width 131 height 20
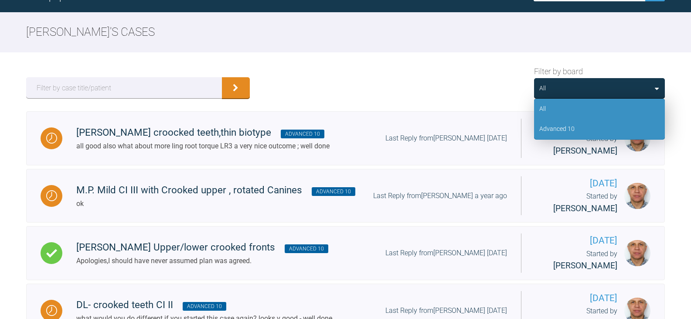
click at [559, 131] on div "Advanced 10" at bounding box center [556, 129] width 35 height 10
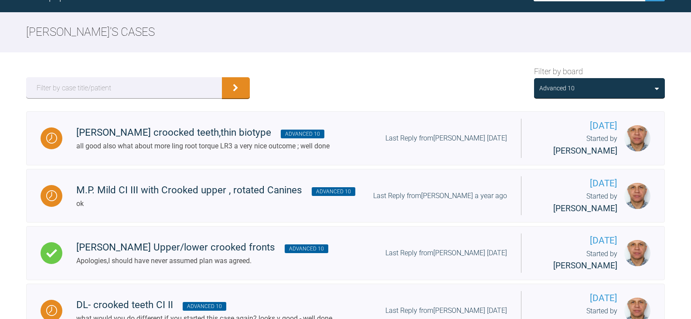
click at [590, 94] on div "Advanced 10" at bounding box center [599, 88] width 131 height 20
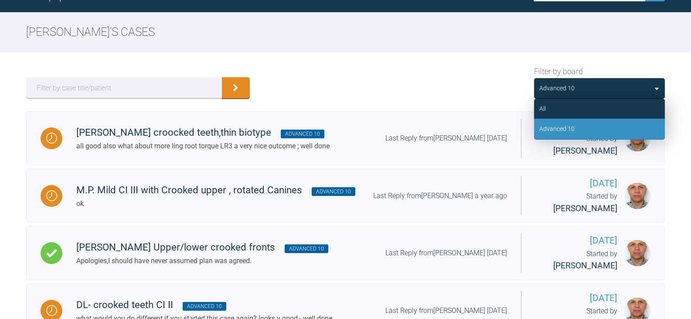
click at [422, 69] on div "Filter by board Advanced 10 All Advanced 10" at bounding box center [345, 81] width 691 height 59
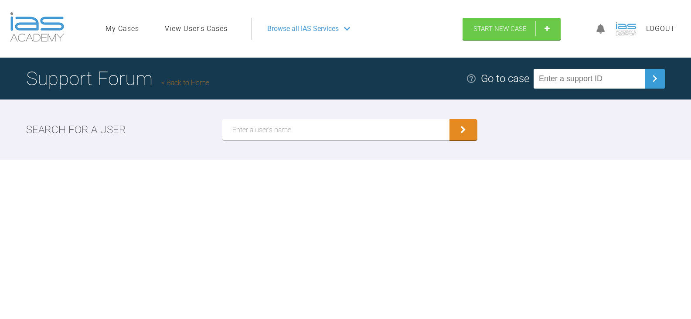
click at [284, 131] on input "text" at bounding box center [336, 129] width 228 height 21
paste input "[PERSON_NAME] Santod [PERSON_NAME]"
click at [450, 119] on button "submit" at bounding box center [464, 129] width 28 height 21
drag, startPoint x: 307, startPoint y: 130, endPoint x: 214, endPoint y: 128, distance: 93.8
click at [214, 128] on div "Search for a user [PERSON_NAME] Santod [PERSON_NAME]" at bounding box center [345, 129] width 691 height 60
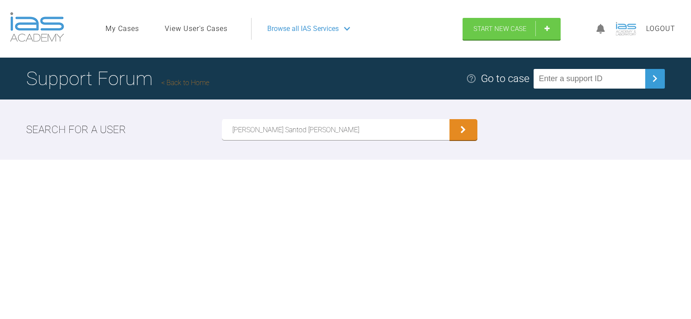
click at [326, 132] on input "[PERSON_NAME] Santod [PERSON_NAME]" at bounding box center [336, 129] width 228 height 21
drag, startPoint x: 326, startPoint y: 132, endPoint x: 140, endPoint y: 130, distance: 185.8
click at [140, 130] on div "Search for a user [PERSON_NAME] Santod [PERSON_NAME]" at bounding box center [345, 129] width 691 height 60
paste input "[PERSON_NAME]"
type input "[PERSON_NAME] [PERSON_NAME] [PERSON_NAME]"
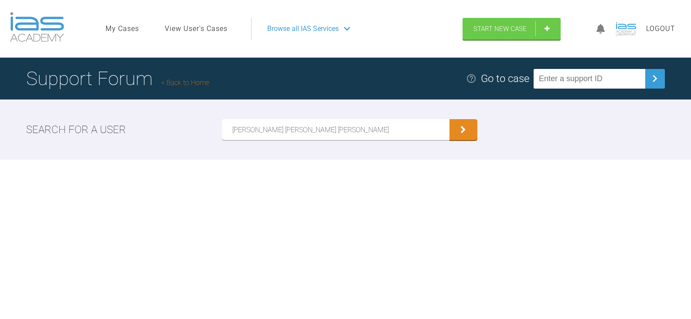
click at [450, 119] on button "submit" at bounding box center [464, 129] width 28 height 21
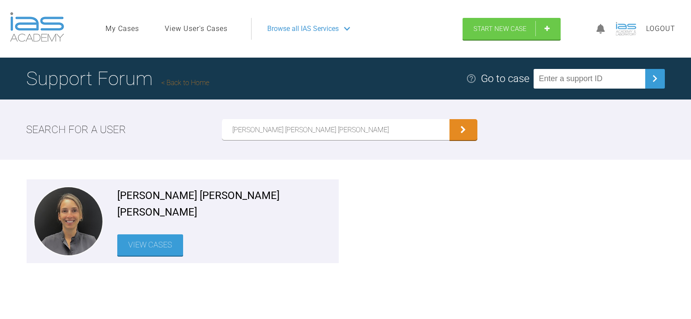
click at [151, 242] on link "View Cases" at bounding box center [150, 244] width 66 height 21
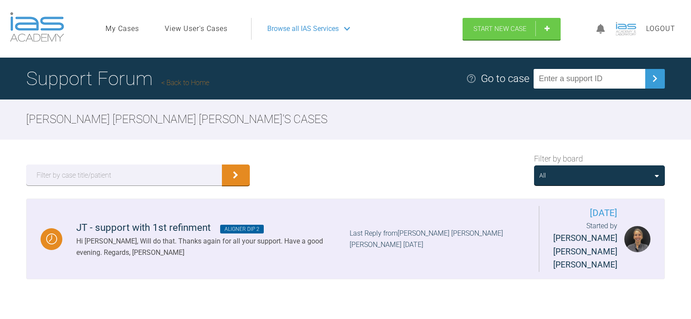
click at [380, 244] on div "Last Reply from [PERSON_NAME] [PERSON_NAME] [PERSON_NAME] [DATE]" at bounding box center [437, 239] width 175 height 22
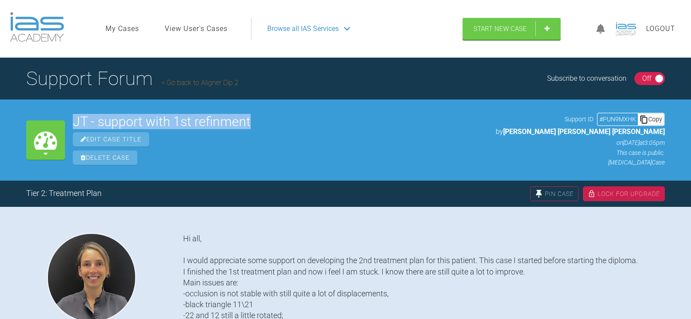
drag, startPoint x: 264, startPoint y: 123, endPoint x: 71, endPoint y: 108, distance: 194.1
click at [71, 108] on div "My Cases JT - support with 1st refinment Edit Case Title Delete Case Support ID…" at bounding box center [345, 139] width 691 height 81
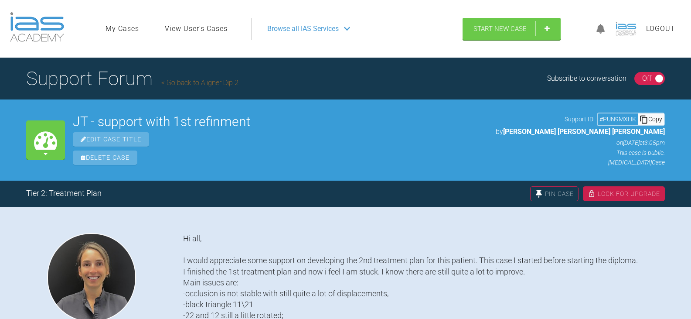
click at [660, 118] on div "Copy" at bounding box center [651, 118] width 26 height 11
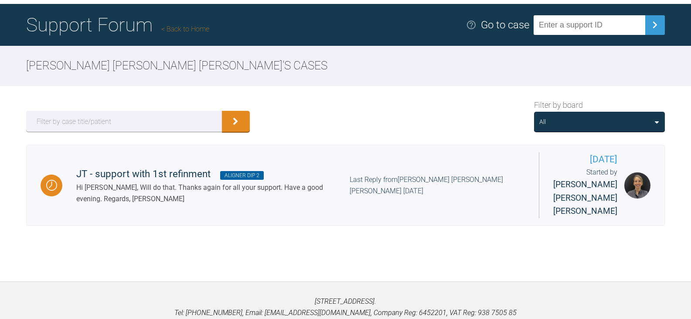
scroll to position [3, 0]
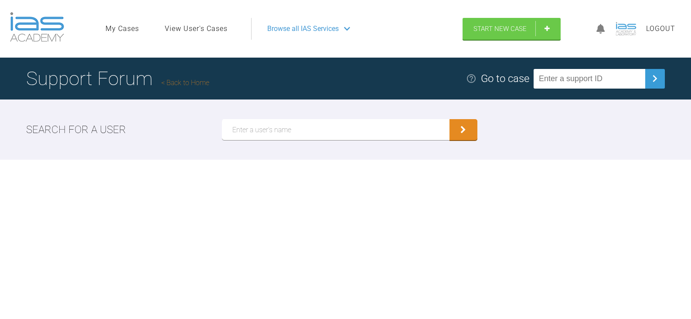
click at [357, 127] on input "text" at bounding box center [336, 129] width 228 height 21
paste input "[PERSON_NAME]"
type input "[PERSON_NAME]"
click at [450, 119] on button "submit" at bounding box center [464, 129] width 28 height 21
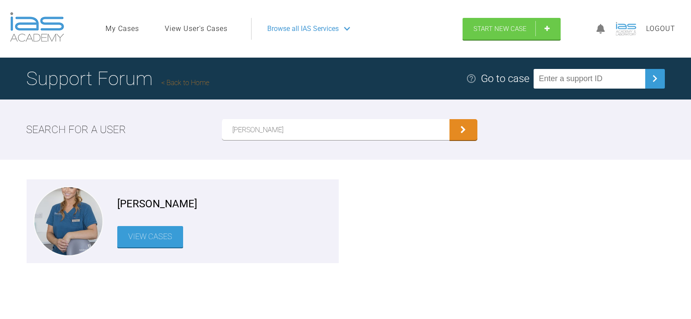
click at [145, 232] on link "View Cases" at bounding box center [150, 236] width 66 height 21
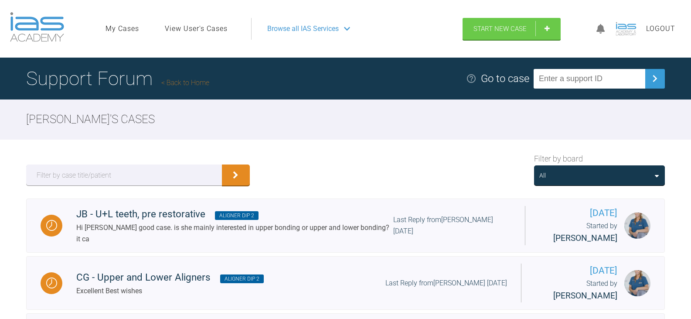
click at [597, 175] on div "All" at bounding box center [599, 175] width 120 height 10
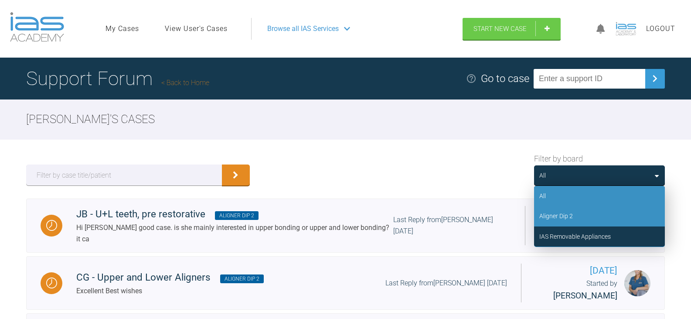
click at [597, 213] on div "Aligner Dip 2" at bounding box center [599, 216] width 131 height 20
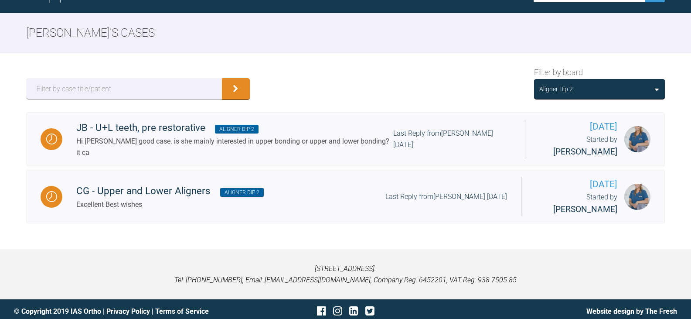
scroll to position [87, 0]
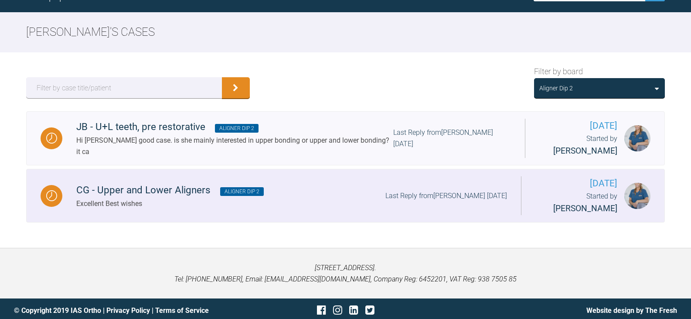
click at [303, 191] on div "CG - Upper and Lower Aligners Aligner Dip 2 Excellent Best wishes Last Reply fr…" at bounding box center [291, 195] width 459 height 27
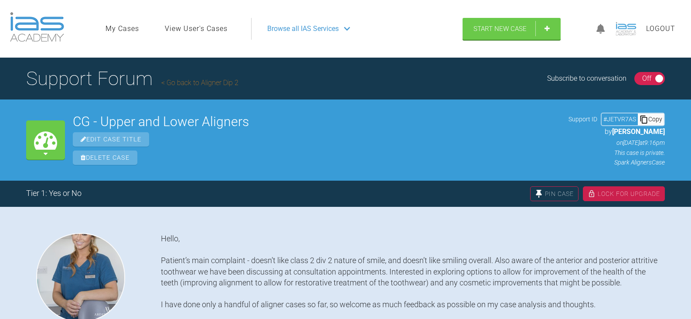
click at [649, 115] on div "Copy" at bounding box center [651, 118] width 26 height 11
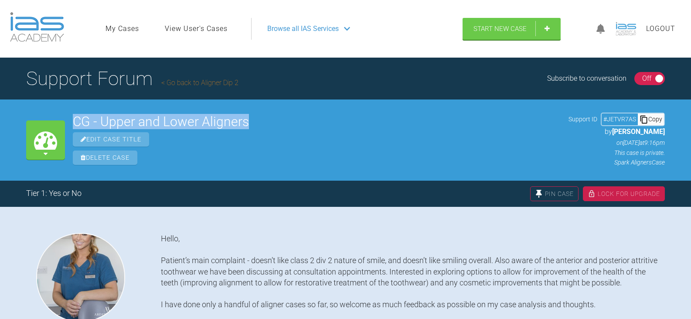
drag, startPoint x: 256, startPoint y: 122, endPoint x: 76, endPoint y: 119, distance: 179.7
click at [76, 119] on h2 "CG - Upper and Lower Aligners" at bounding box center [317, 121] width 488 height 13
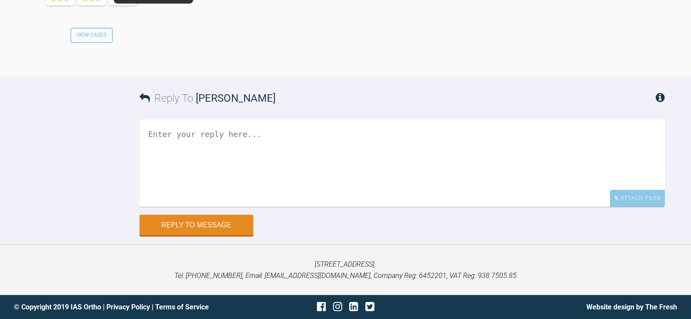
scroll to position [2110, 0]
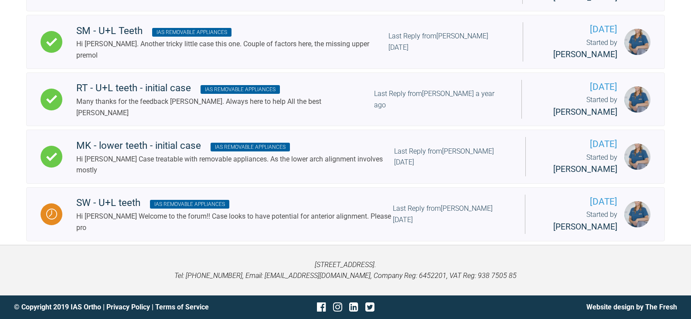
scroll to position [87, 0]
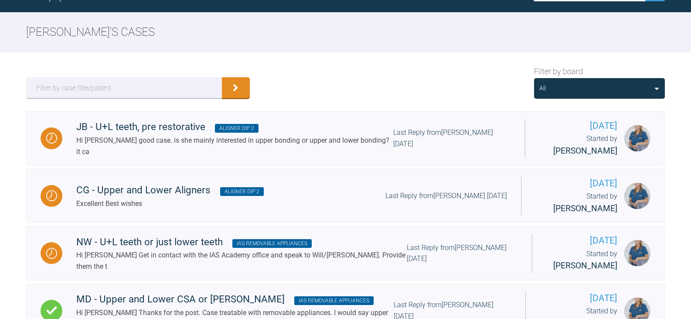
click at [620, 88] on div "All" at bounding box center [599, 88] width 120 height 10
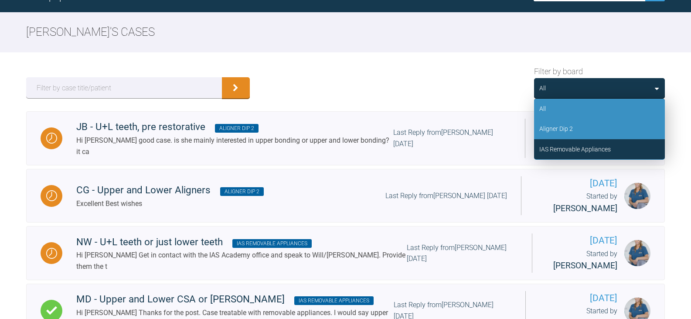
click at [600, 126] on div "Aligner Dip 2" at bounding box center [599, 129] width 131 height 20
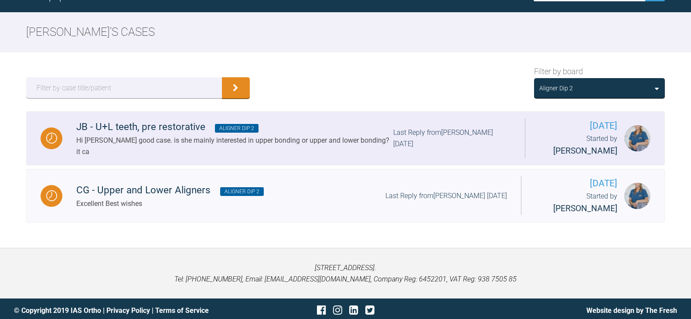
click at [303, 139] on div "Hi [PERSON_NAME] good case. is she mainly interested in upper bonding or upper …" at bounding box center [234, 146] width 317 height 22
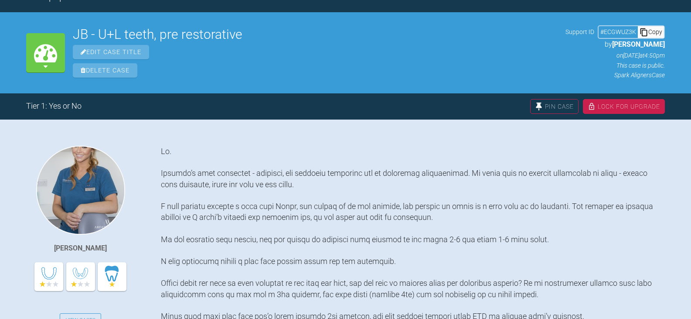
click at [655, 31] on div "Copy" at bounding box center [651, 31] width 26 height 11
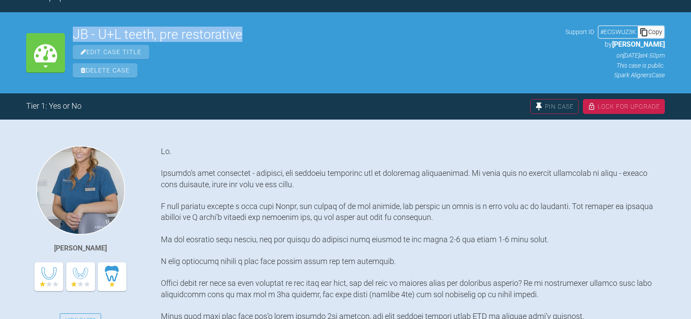
drag, startPoint x: 245, startPoint y: 34, endPoint x: 63, endPoint y: 35, distance: 181.4
click at [63, 35] on div "My Cases JB - U+L teeth, pre restorative Edit Case Title Delete Case Support ID…" at bounding box center [345, 52] width 691 height 81
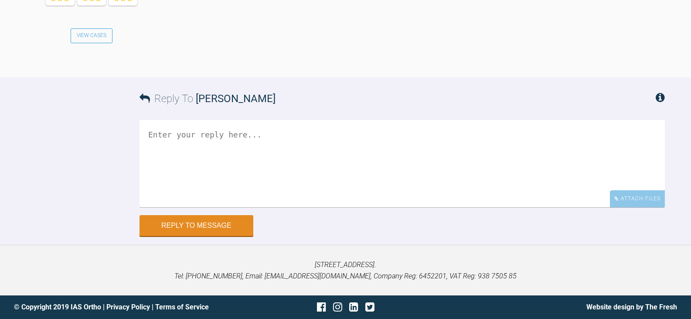
scroll to position [1118, 0]
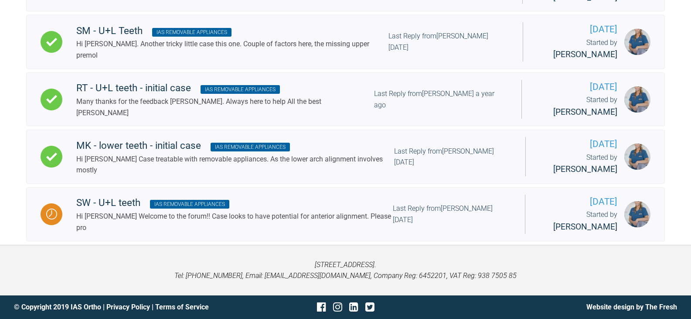
scroll to position [87, 0]
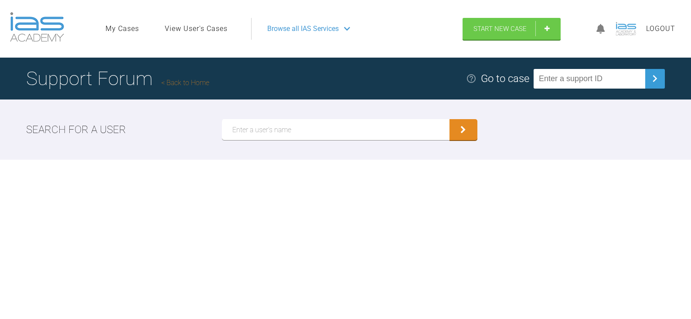
click at [266, 130] on input "text" at bounding box center [336, 129] width 228 height 21
paste input "[PERSON_NAME]"
type input "[PERSON_NAME]"
click at [450, 119] on button "submit" at bounding box center [464, 129] width 28 height 21
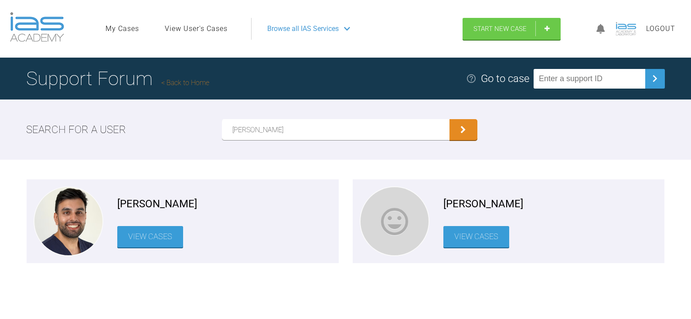
click at [477, 233] on link "View Cases" at bounding box center [476, 236] width 66 height 21
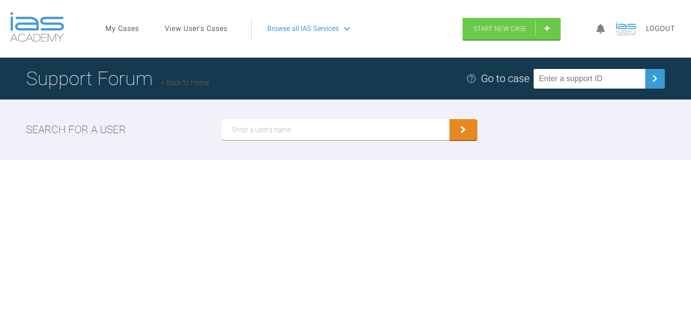
click at [291, 133] on input "text" at bounding box center [336, 129] width 228 height 21
paste input "[PERSON_NAME]"
type input "[PERSON_NAME]"
click at [450, 119] on button "submit" at bounding box center [464, 129] width 28 height 21
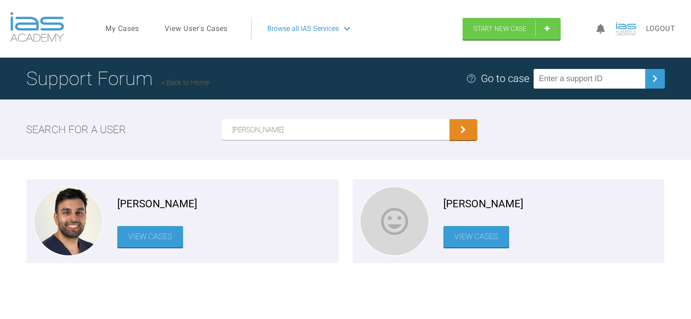
click at [160, 244] on link "View Cases" at bounding box center [150, 236] width 66 height 21
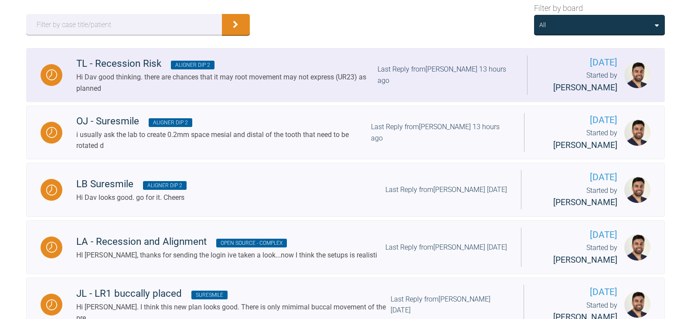
scroll to position [137, 0]
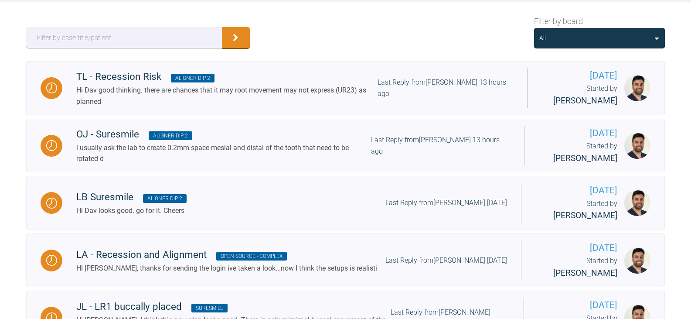
drag, startPoint x: 550, startPoint y: 43, endPoint x: 547, endPoint y: 47, distance: 4.6
click at [550, 43] on div "All" at bounding box center [599, 38] width 131 height 20
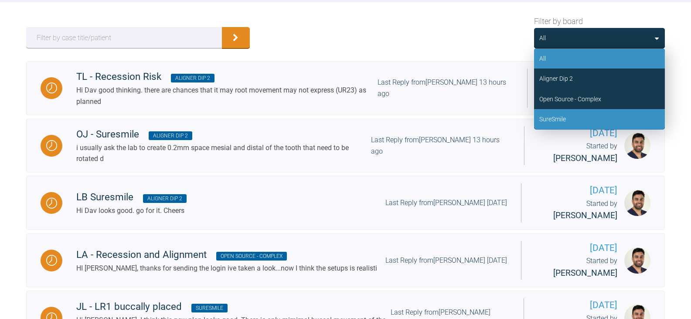
click at [551, 113] on div "SureSmile" at bounding box center [599, 119] width 131 height 20
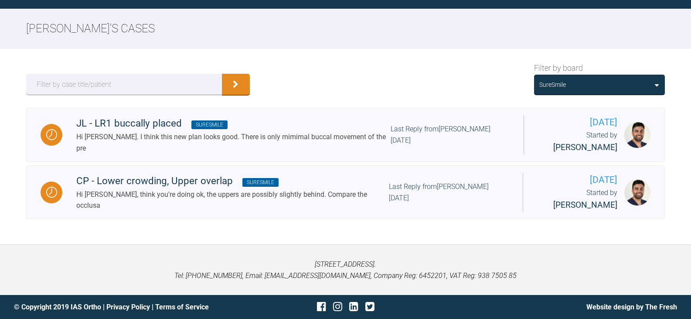
click at [562, 78] on div "SureSmile" at bounding box center [599, 85] width 131 height 20
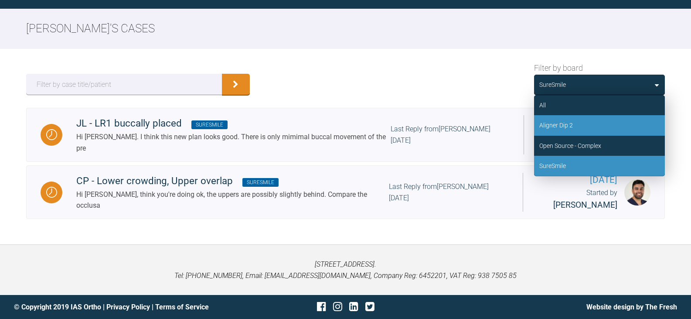
click at [574, 119] on div "Aligner Dip 2" at bounding box center [599, 125] width 131 height 20
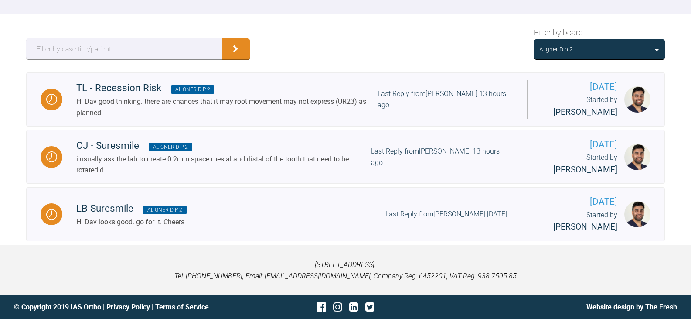
click at [370, 47] on div "Filter by board Aligner Dip 2" at bounding box center [345, 43] width 691 height 59
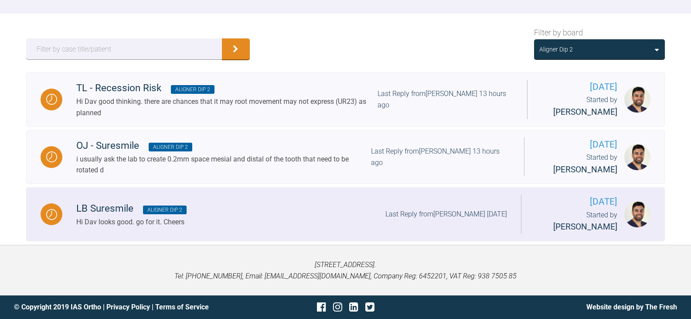
click at [285, 211] on div "LB Suresmile Aligner Dip 2 Hi Dav looks good. go for it. Cheers Last Reply from…" at bounding box center [291, 214] width 459 height 27
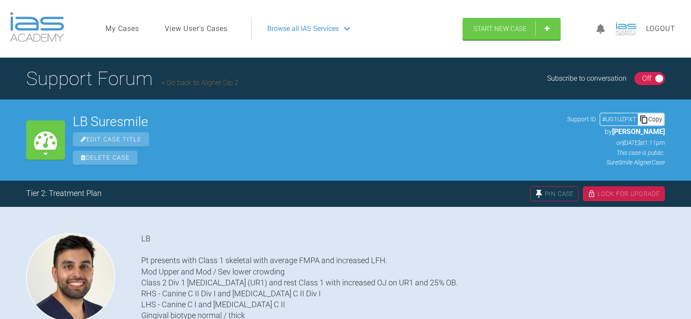
click at [649, 118] on div "Copy" at bounding box center [651, 118] width 26 height 11
drag, startPoint x: 134, startPoint y: 119, endPoint x: 73, endPoint y: 122, distance: 61.1
click at [73, 122] on h2 "LB Suresmile" at bounding box center [316, 121] width 487 height 13
click at [169, 120] on h2 "LB Suresmile" at bounding box center [316, 121] width 487 height 13
drag, startPoint x: 148, startPoint y: 123, endPoint x: 73, endPoint y: 123, distance: 74.6
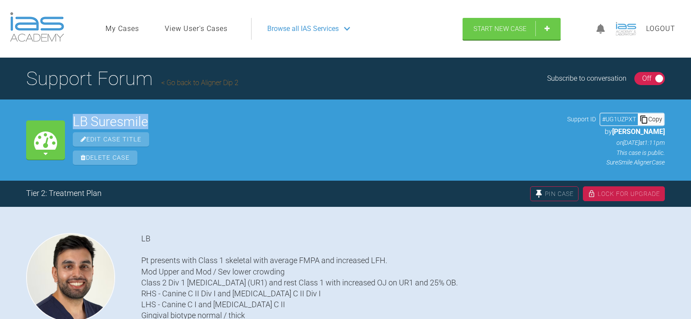
click at [73, 123] on h2 "LB Suresmile" at bounding box center [316, 121] width 487 height 13
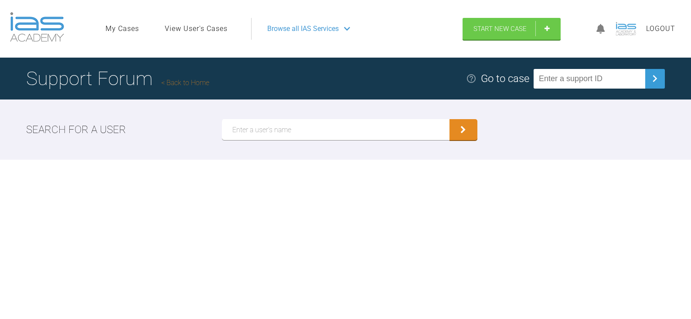
click at [607, 84] on input "text" at bounding box center [590, 79] width 112 height 20
paste input "31D53QDX"
type input "31D53QDX"
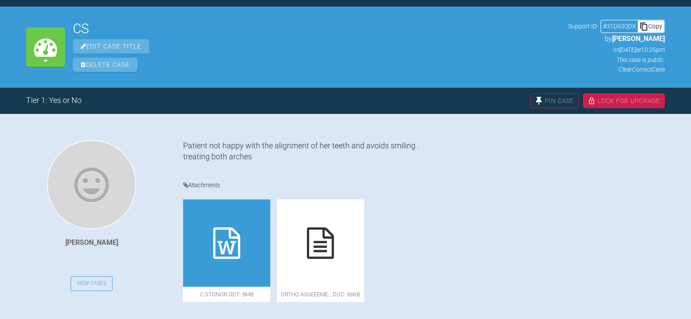
scroll to position [101, 0]
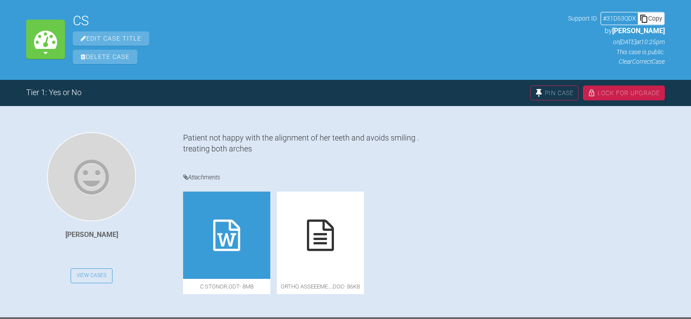
click at [207, 240] on div at bounding box center [226, 234] width 87 height 87
click at [318, 254] on div at bounding box center [320, 234] width 87 height 87
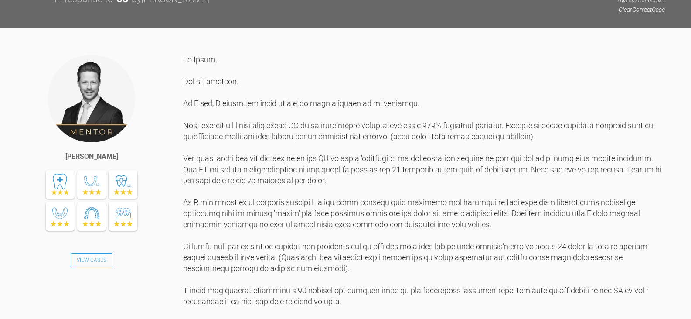
scroll to position [1191, 0]
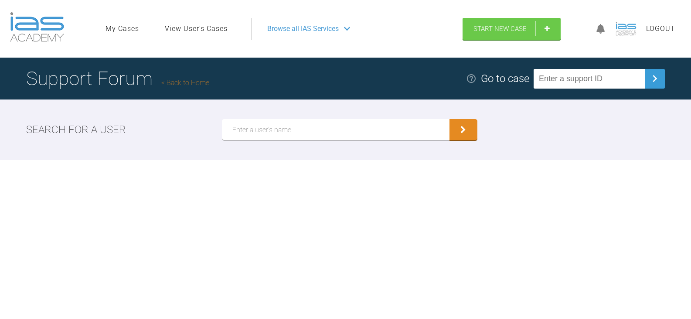
click at [331, 131] on input "text" at bounding box center [336, 129] width 228 height 21
paste input "[PERSON_NAME]"
type input "[PERSON_NAME]"
click at [450, 119] on button "submit" at bounding box center [464, 129] width 28 height 21
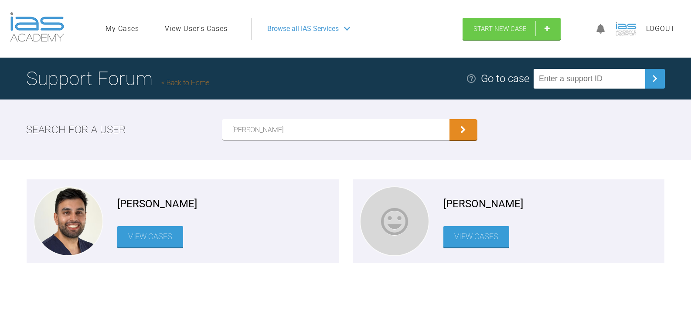
click at [150, 236] on link "View Cases" at bounding box center [150, 236] width 66 height 21
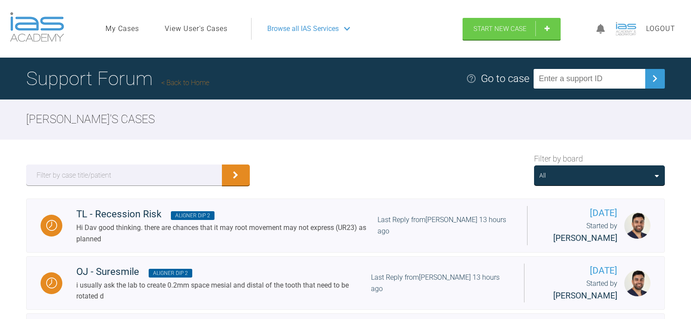
click at [643, 169] on div "All" at bounding box center [599, 175] width 131 height 20
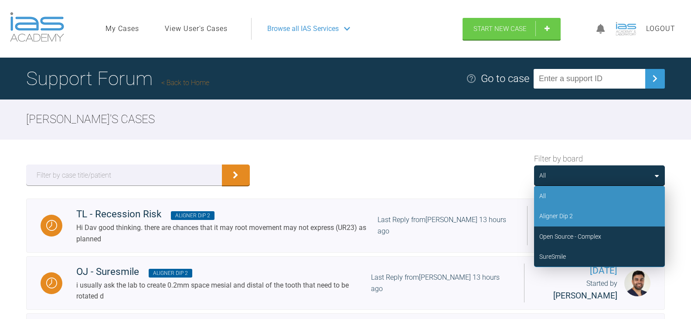
click at [580, 216] on div "Aligner Dip 2" at bounding box center [599, 216] width 131 height 20
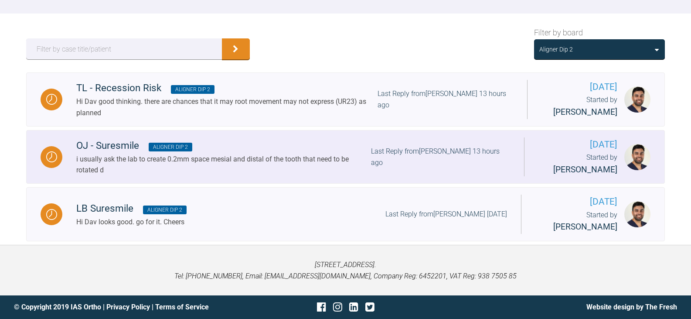
click at [340, 142] on div "OJ - Suresmile Aligner Dip 2" at bounding box center [223, 146] width 295 height 16
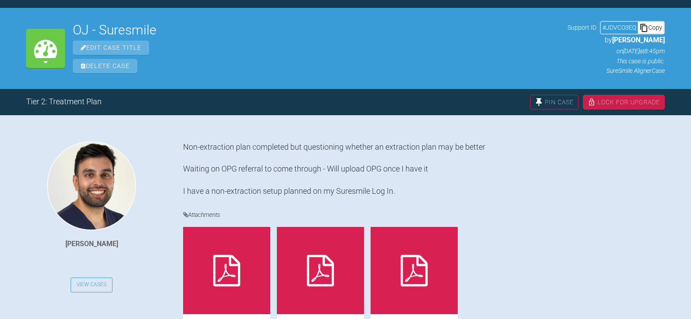
scroll to position [44, 0]
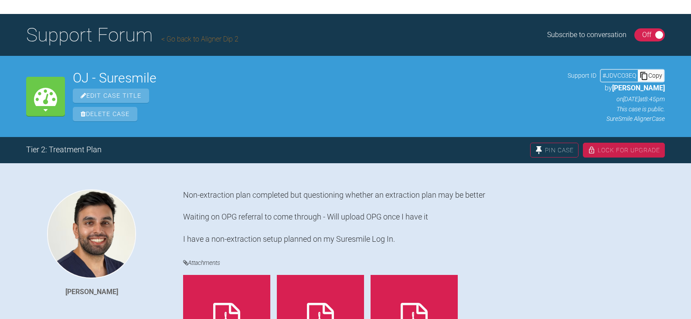
click at [658, 78] on div "Copy" at bounding box center [651, 75] width 26 height 11
drag, startPoint x: 150, startPoint y: 78, endPoint x: 76, endPoint y: 76, distance: 73.7
click at [76, 76] on h2 "OJ - Suresmile" at bounding box center [316, 78] width 487 height 13
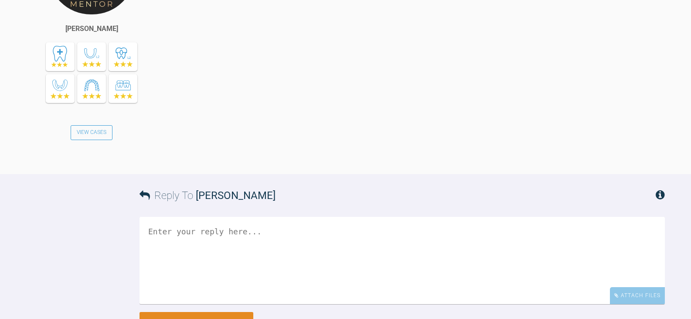
scroll to position [1939, 0]
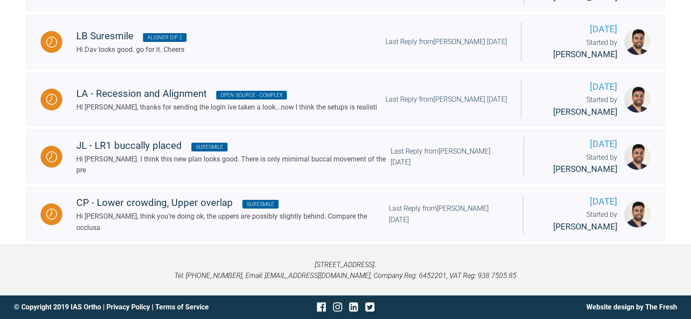
scroll to position [131, 0]
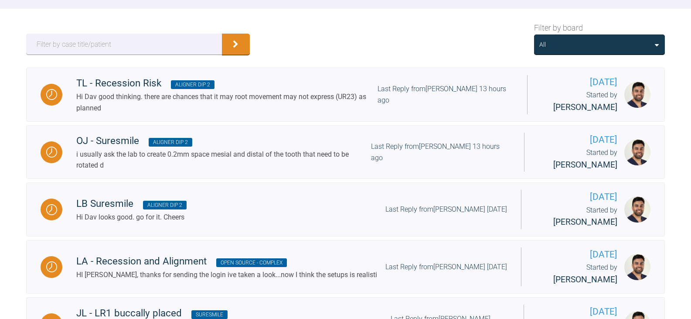
click at [571, 48] on div "All" at bounding box center [599, 45] width 120 height 10
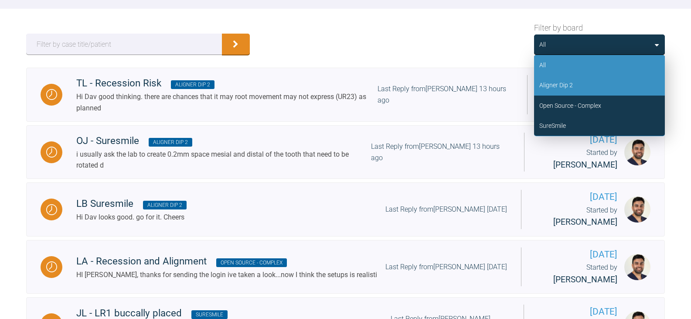
click at [569, 82] on div "Aligner Dip 2" at bounding box center [556, 85] width 34 height 10
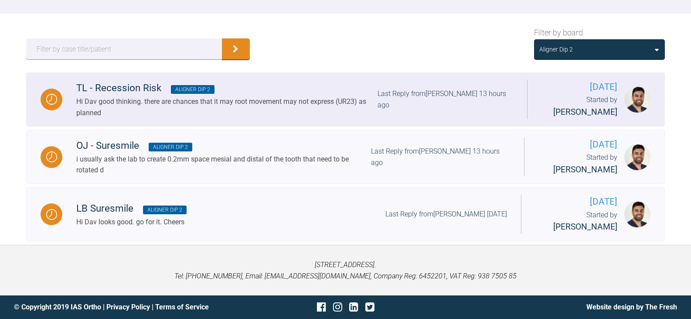
click at [268, 90] on div "TL - Recession Risk Aligner Dip 2" at bounding box center [226, 88] width 301 height 16
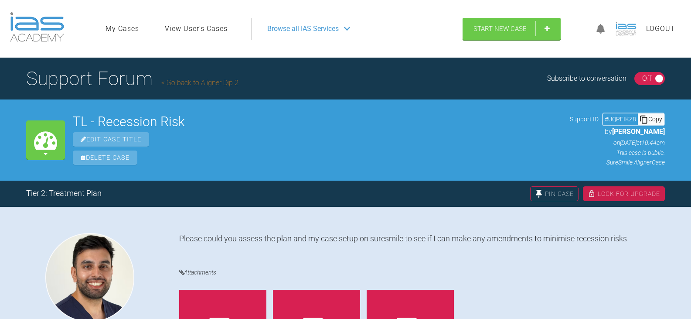
click at [659, 123] on div "Copy" at bounding box center [651, 118] width 26 height 11
drag, startPoint x: 199, startPoint y: 119, endPoint x: 74, endPoint y: 124, distance: 124.8
click at [74, 124] on h2 "TL - Recession Risk" at bounding box center [317, 121] width 489 height 13
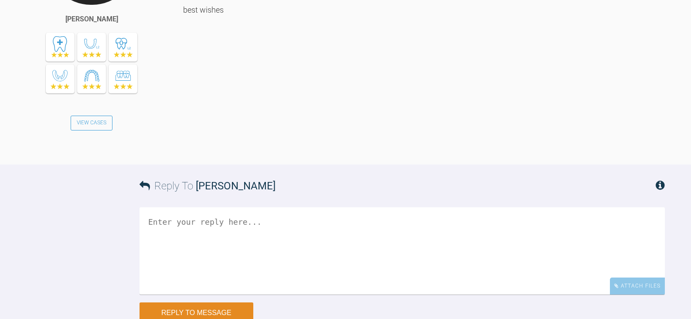
scroll to position [1536, 0]
